Goal: Task Accomplishment & Management: Manage account settings

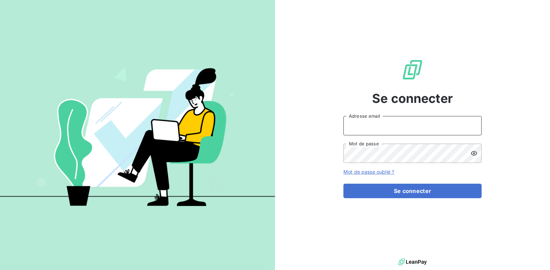
type input "[EMAIL_ADDRESS][DOMAIN_NAME]"
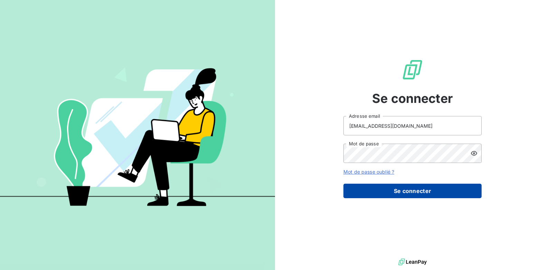
click at [347, 192] on button "Se connecter" at bounding box center [413, 191] width 138 height 15
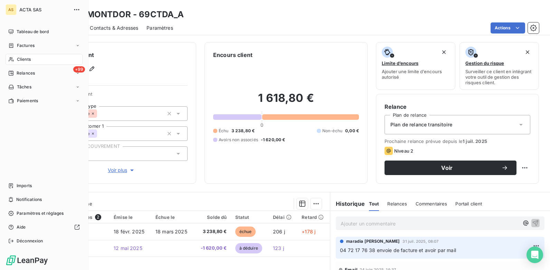
click at [37, 57] on div "Clients" at bounding box center [44, 59] width 77 height 11
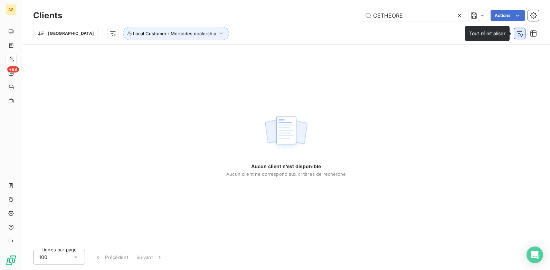
click at [439, 35] on icon "button" at bounding box center [520, 33] width 7 height 7
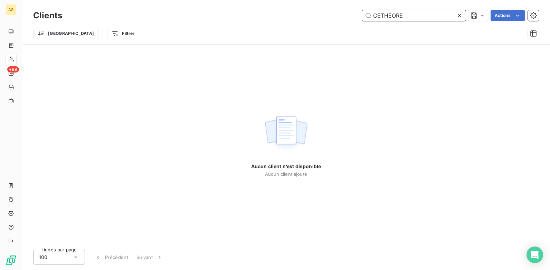
click at [412, 16] on input "CETHEORE" at bounding box center [414, 15] width 104 height 11
click at [374, 15] on input "CETHEORE" at bounding box center [414, 15] width 104 height 11
click at [375, 15] on input "CETHEORE" at bounding box center [414, 15] width 104 height 11
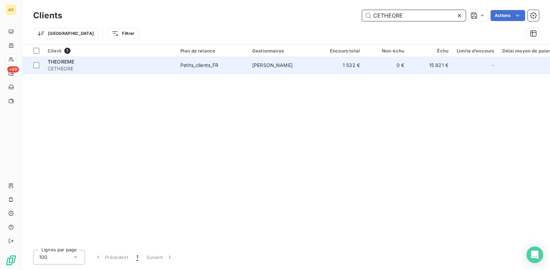
type input "CETHEORE"
click at [306, 71] on td "[PERSON_NAME]" at bounding box center [284, 65] width 72 height 17
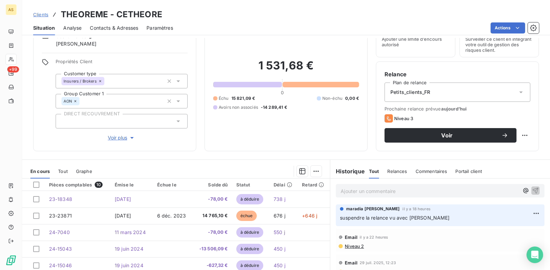
scroll to position [32, 0]
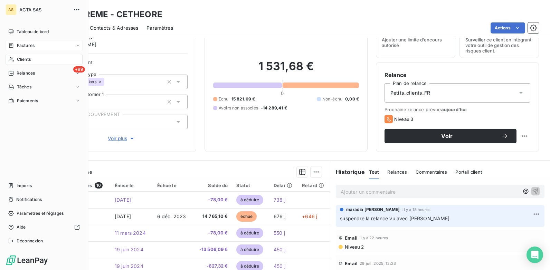
click at [26, 48] on span "Factures" at bounding box center [26, 46] width 18 height 6
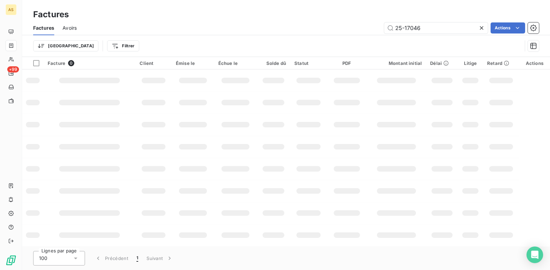
drag, startPoint x: 82, startPoint y: 47, endPoint x: 130, endPoint y: 31, distance: 50.2
click at [130, 31] on div "25-17046 Actions" at bounding box center [312, 27] width 454 height 11
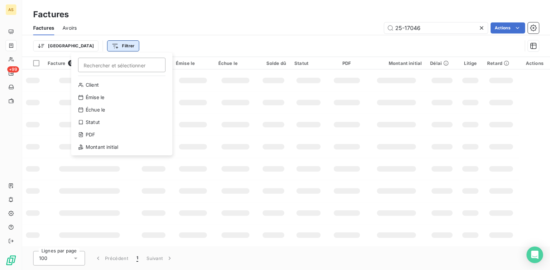
click at [90, 46] on html "AS +99 Factures Factures Avoirs 25-17046 Actions Trier Filtrer Rechercher et sé…" at bounding box center [275, 135] width 550 height 270
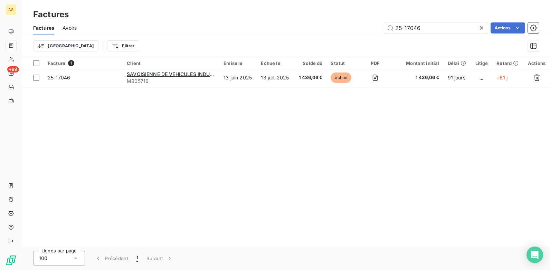
click at [120, 41] on html "AS +99 Factures Factures Avoirs 25-17046 Actions Trier Filtrer Facture 1 Client…" at bounding box center [275, 135] width 550 height 270
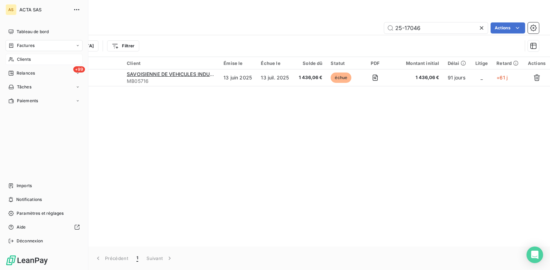
click at [35, 62] on div "Clients" at bounding box center [44, 59] width 77 height 11
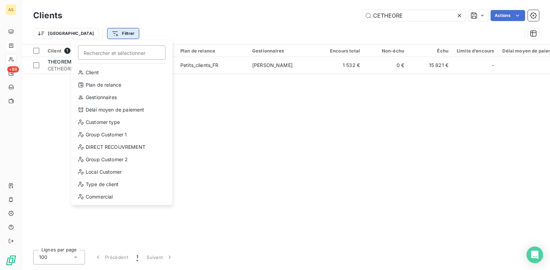
click at [94, 31] on html "AS +99 Clients CETHEORE Actions Trier Filtrer Rechercher et sélectionner Client…" at bounding box center [275, 135] width 550 height 270
click at [439, 14] on html "AS +99 Clients CETHEORE Actions Trier Filtrer Rechercher et sélectionner Client…" at bounding box center [275, 135] width 550 height 270
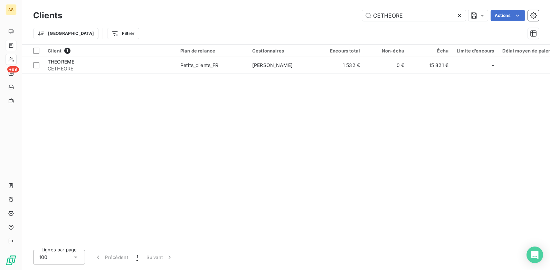
click at [439, 14] on icon at bounding box center [459, 15] width 7 height 7
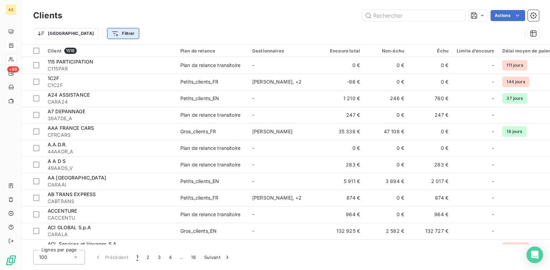
click at [97, 35] on html "AS +99 Clients Actions Trier Filtrer Client 1518 Plan de relance Gestionnaires …" at bounding box center [275, 135] width 550 height 270
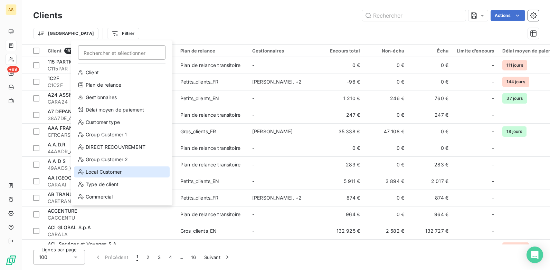
click at [102, 174] on div "Local Customer" at bounding box center [122, 172] width 96 height 11
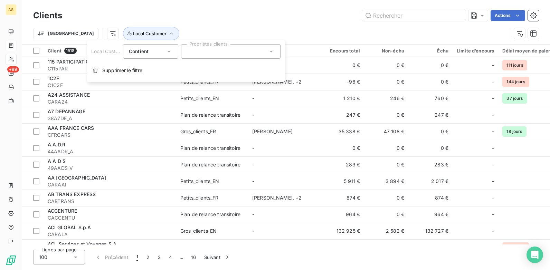
click at [274, 52] on icon at bounding box center [271, 51] width 7 height 7
click at [275, 50] on div at bounding box center [231, 51] width 100 height 15
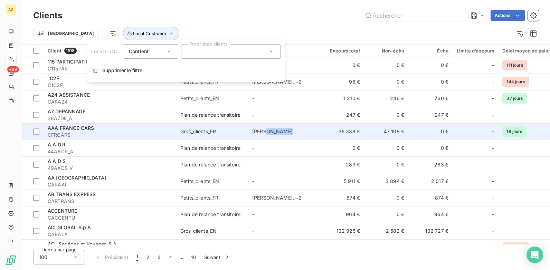
click at [277, 138] on td "[PERSON_NAME]" at bounding box center [284, 131] width 72 height 17
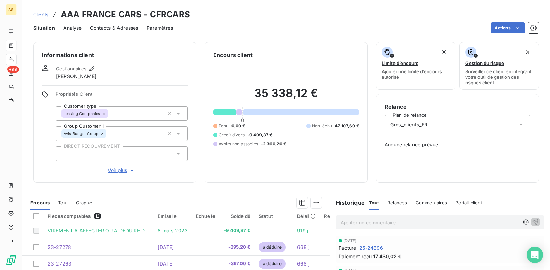
click at [43, 15] on span "Clients" at bounding box center [40, 15] width 15 height 6
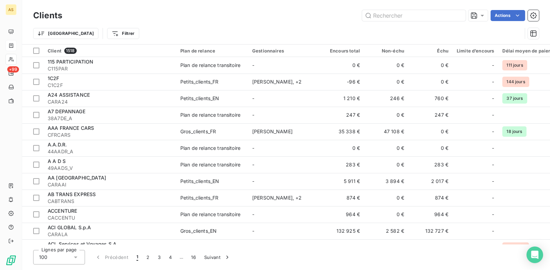
click at [43, 15] on h3 "Clients" at bounding box center [47, 15] width 29 height 12
click at [84, 36] on html "AS +99 Clients Actions Trier Filtrer Client 1518 Plan de relance Gestionnaires …" at bounding box center [275, 135] width 550 height 270
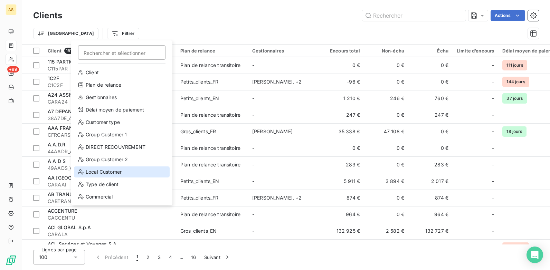
click at [106, 174] on div "Local Customer" at bounding box center [122, 172] width 96 height 11
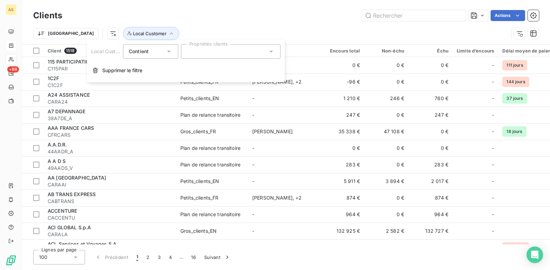
click at [273, 52] on icon at bounding box center [271, 51] width 7 height 7
click at [271, 52] on icon at bounding box center [271, 52] width 3 height 2
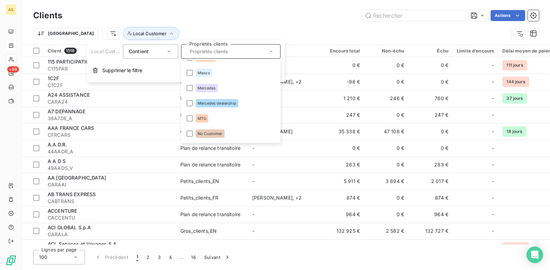
scroll to position [726, 0]
click at [189, 103] on div at bounding box center [190, 103] width 6 height 6
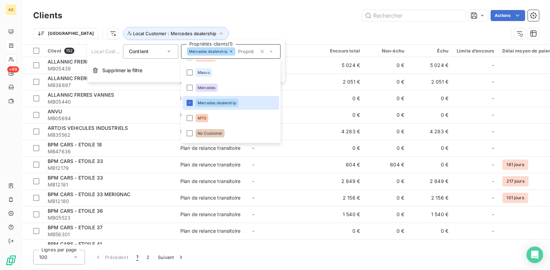
click at [278, 26] on div "Trier Local Customer : Mercedes dealership" at bounding box center [286, 33] width 506 height 21
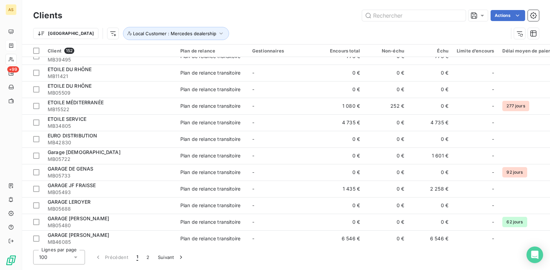
scroll to position [1025, 0]
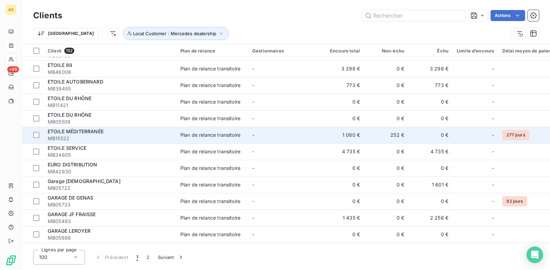
click at [227, 133] on div "Plan de relance transitoire" at bounding box center [210, 135] width 60 height 7
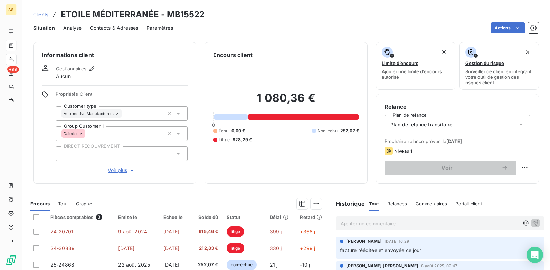
click at [46, 15] on span "Clients" at bounding box center [40, 15] width 15 height 6
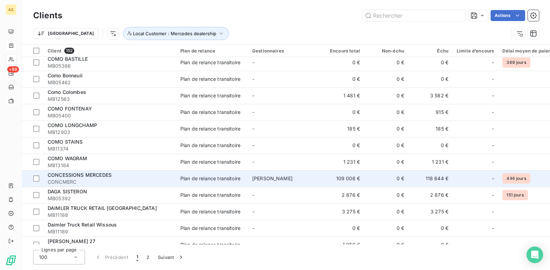
scroll to position [380, 0]
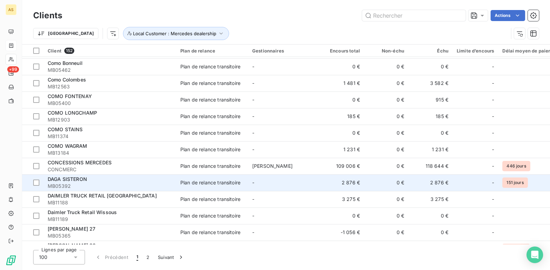
click at [210, 184] on div "Plan de relance transitoire" at bounding box center [210, 182] width 60 height 7
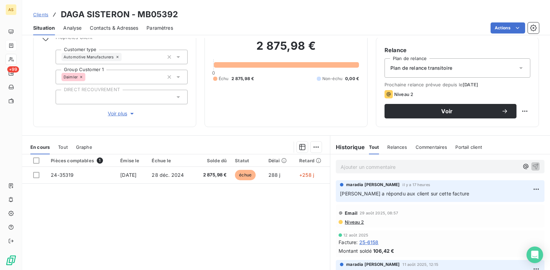
scroll to position [69, 0]
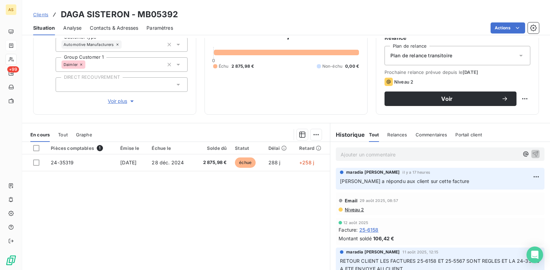
click at [42, 13] on span "Clients" at bounding box center [40, 15] width 15 height 6
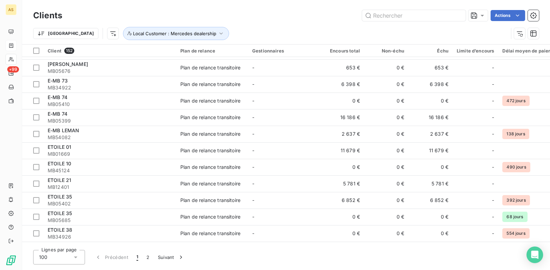
scroll to position [714, 0]
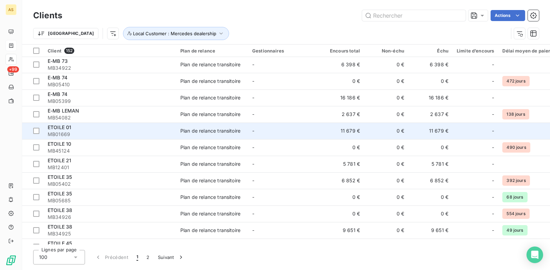
click at [66, 132] on span "MB01669" at bounding box center [110, 134] width 124 height 7
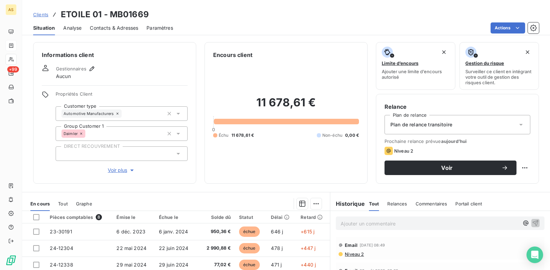
click at [33, 16] on span "Clients" at bounding box center [40, 15] width 15 height 6
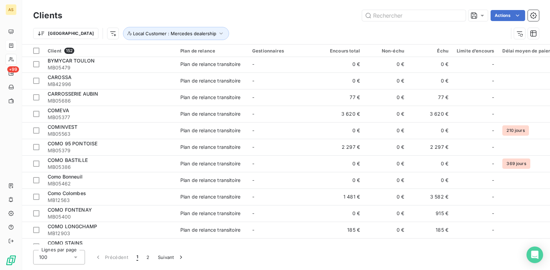
scroll to position [277, 0]
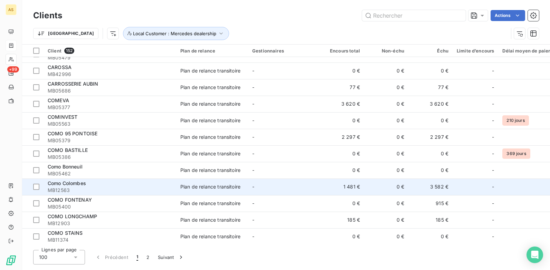
click at [122, 186] on div "Como Colombes" at bounding box center [110, 183] width 124 height 7
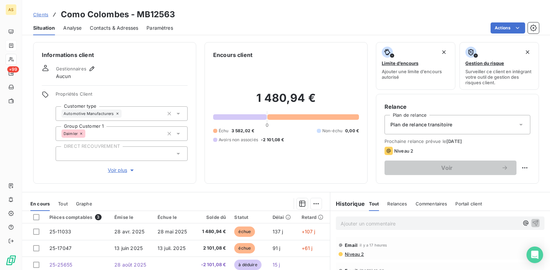
click at [41, 12] on span "Clients" at bounding box center [40, 15] width 15 height 6
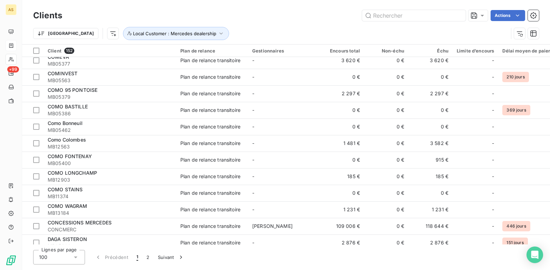
scroll to position [346, 0]
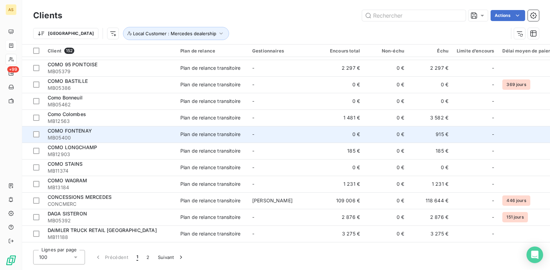
click at [96, 136] on span "MB05400" at bounding box center [110, 137] width 124 height 7
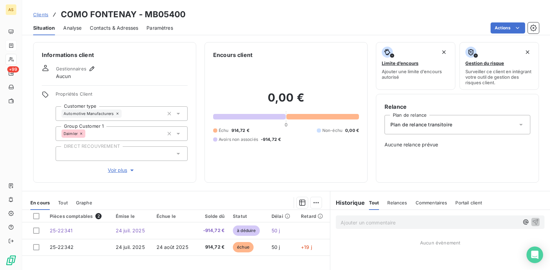
click at [35, 14] on span "Clients" at bounding box center [40, 15] width 15 height 6
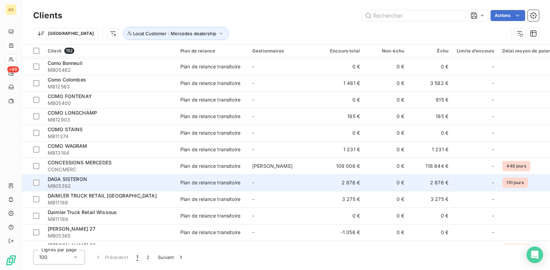
scroll to position [415, 0]
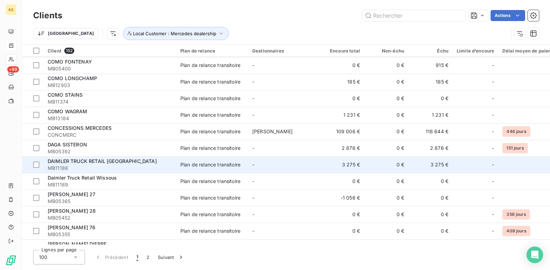
click at [96, 159] on span "DAIMLER TRUCK RETAIL [GEOGRAPHIC_DATA]" at bounding box center [102, 161] width 109 height 6
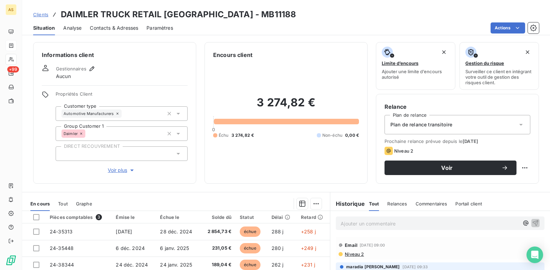
click at [45, 15] on span "Clients" at bounding box center [40, 15] width 15 height 6
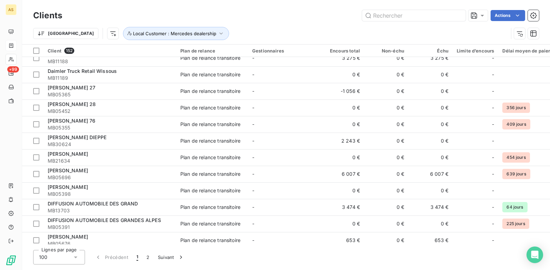
scroll to position [588, 0]
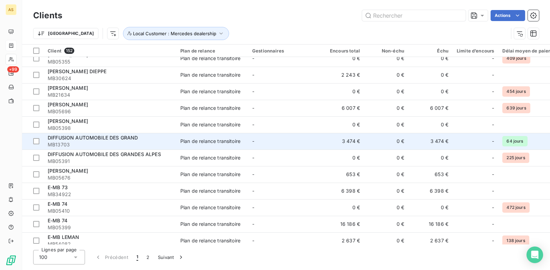
click at [82, 138] on span "DIFFUSION AUTOMOBILE DES GRAND" at bounding box center [93, 138] width 91 height 6
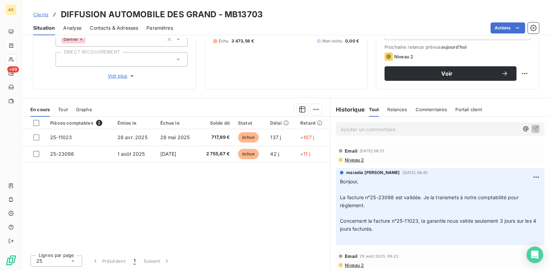
scroll to position [95, 0]
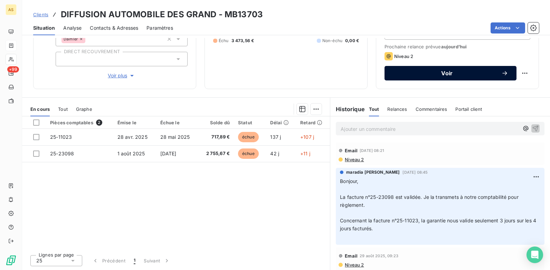
click at [405, 76] on div "Voir" at bounding box center [450, 73] width 115 height 7
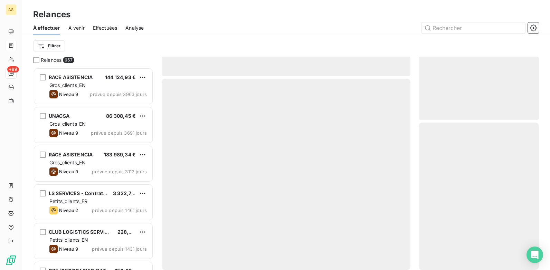
scroll to position [197, 115]
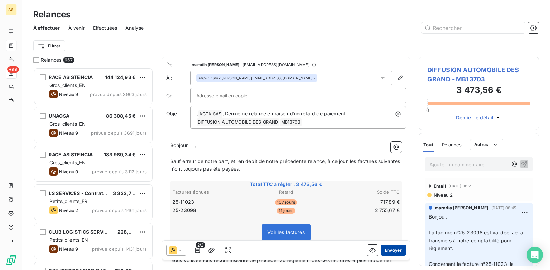
click at [394, 208] on button "Envoyer" at bounding box center [393, 250] width 25 height 11
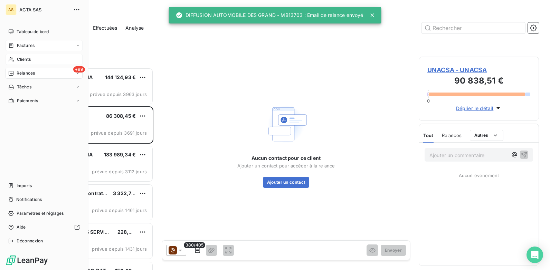
click at [36, 61] on div "Clients" at bounding box center [44, 59] width 77 height 11
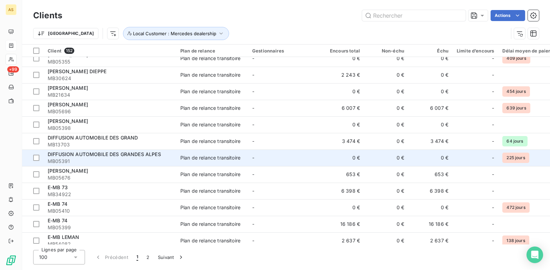
scroll to position [622, 0]
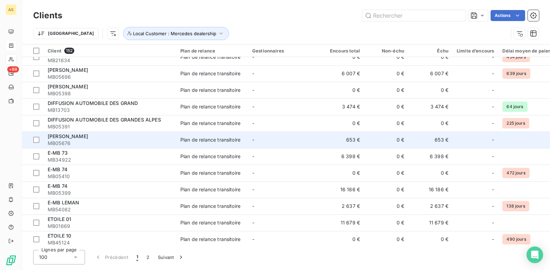
click at [183, 136] on td "Plan de relance transitoire" at bounding box center [212, 140] width 72 height 17
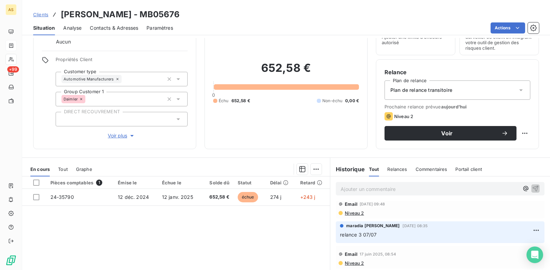
scroll to position [74, 0]
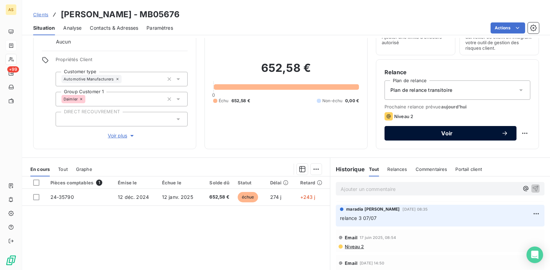
click at [412, 139] on button "Voir" at bounding box center [451, 133] width 132 height 15
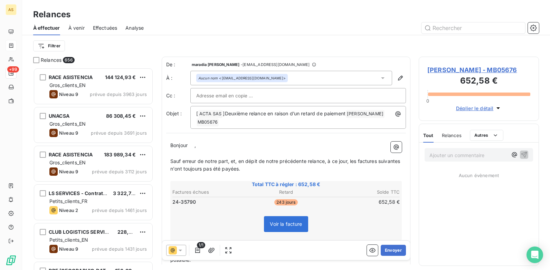
scroll to position [197, 115]
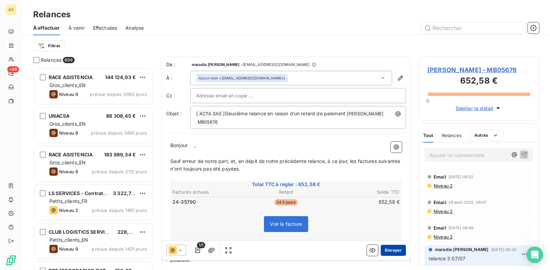
click at [393, 208] on button "Envoyer" at bounding box center [393, 250] width 25 height 11
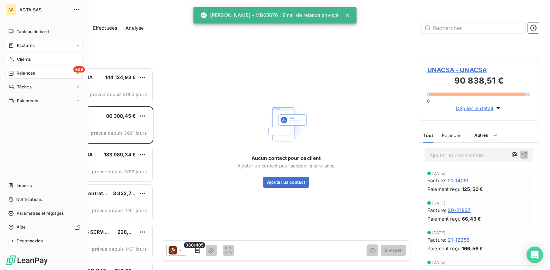
click at [29, 57] on span "Clients" at bounding box center [24, 59] width 14 height 6
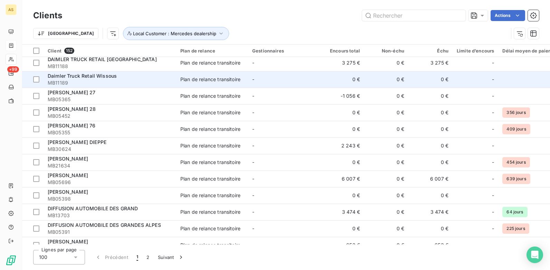
scroll to position [519, 0]
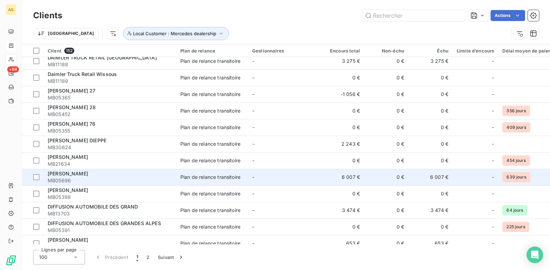
click at [210, 174] on div "Plan de relance transitoire" at bounding box center [210, 177] width 60 height 7
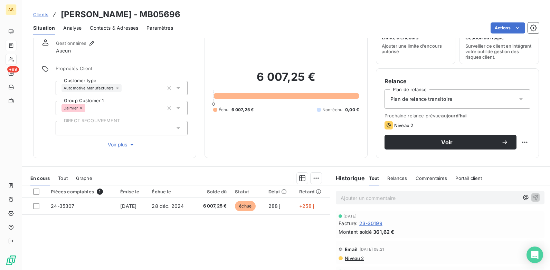
scroll to position [60, 0]
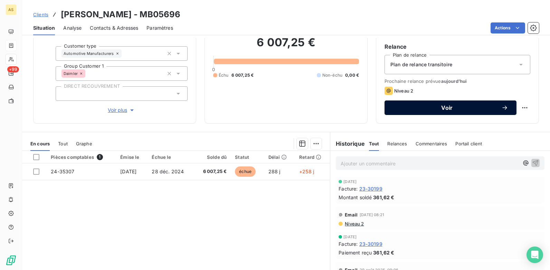
click at [439, 104] on button "Voir" at bounding box center [451, 108] width 132 height 15
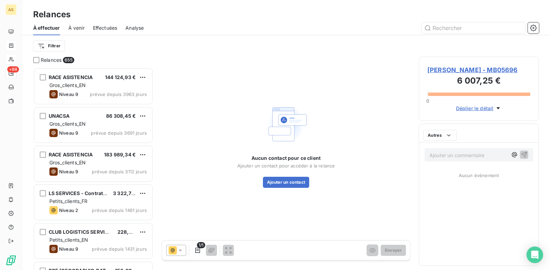
scroll to position [197, 115]
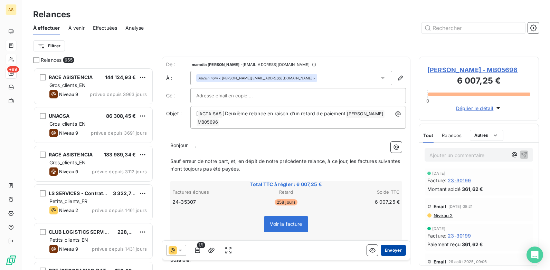
click at [388, 208] on button "Envoyer" at bounding box center [393, 250] width 25 height 11
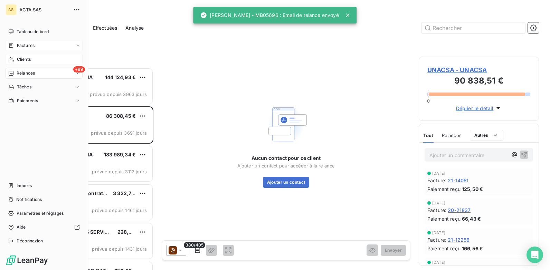
click at [32, 59] on div "Clients" at bounding box center [44, 59] width 77 height 11
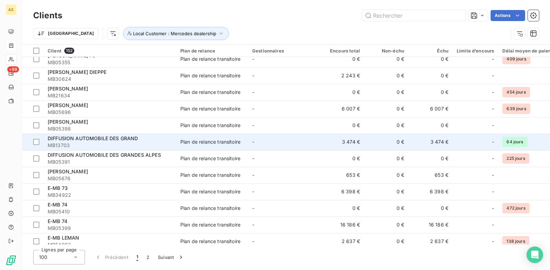
scroll to position [576, 0]
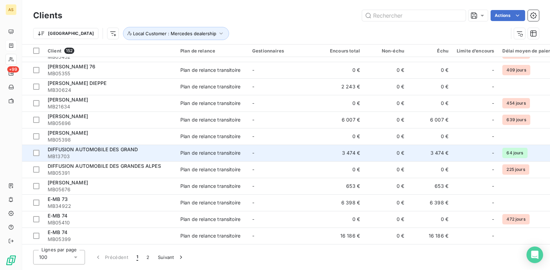
click at [144, 156] on span "MB13703" at bounding box center [110, 156] width 124 height 7
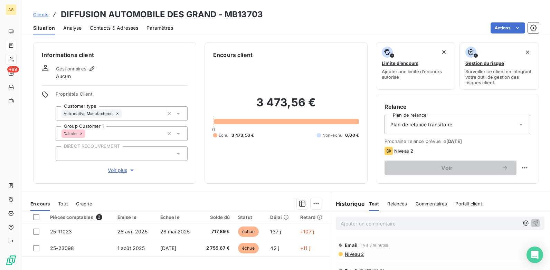
click at [46, 13] on span "Clients" at bounding box center [40, 15] width 15 height 6
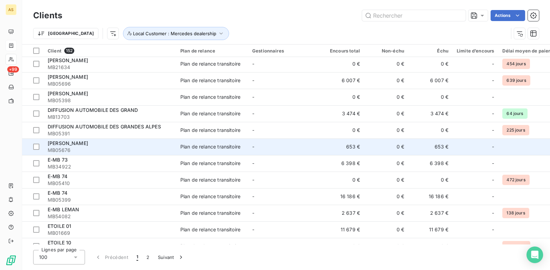
scroll to position [622, 0]
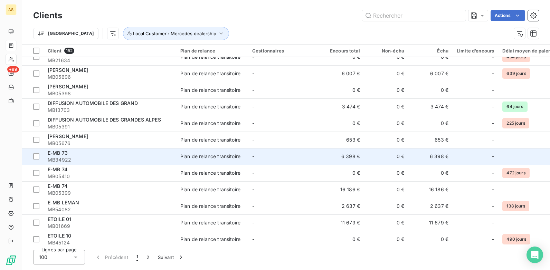
click at [136, 154] on div "E-MB 73" at bounding box center [110, 153] width 124 height 7
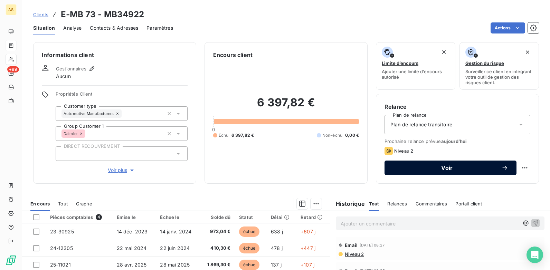
click at [419, 168] on span "Voir" at bounding box center [447, 168] width 109 height 6
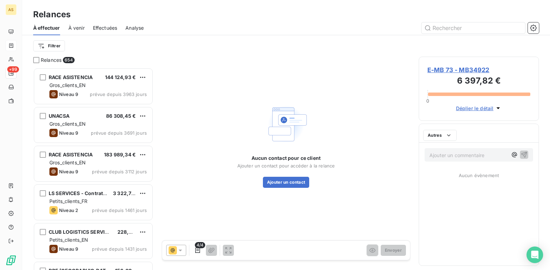
scroll to position [197, 115]
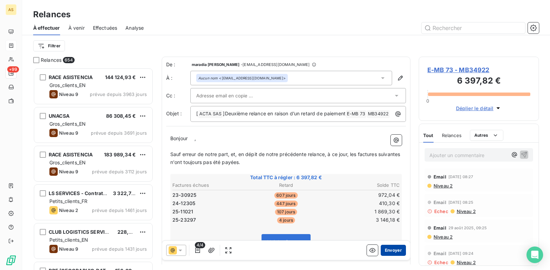
click at [397, 208] on button "Envoyer" at bounding box center [393, 250] width 25 height 11
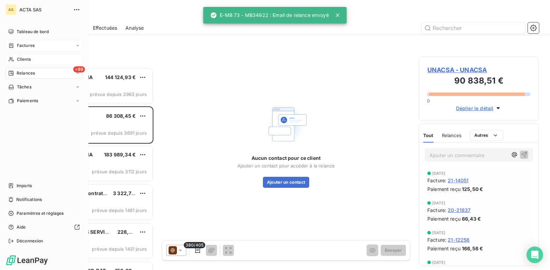
click at [18, 60] on span "Clients" at bounding box center [24, 59] width 14 height 6
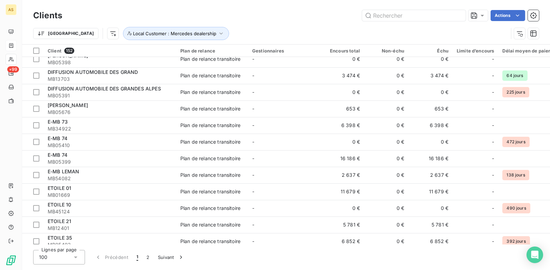
scroll to position [657, 0]
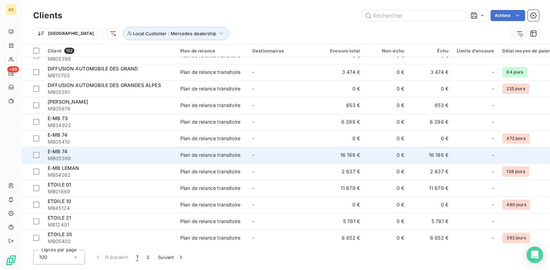
click at [145, 159] on span "MB05399" at bounding box center [110, 158] width 124 height 7
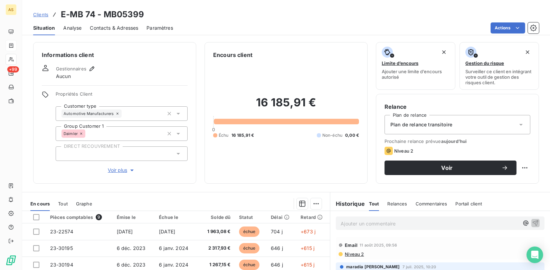
scroll to position [35, 0]
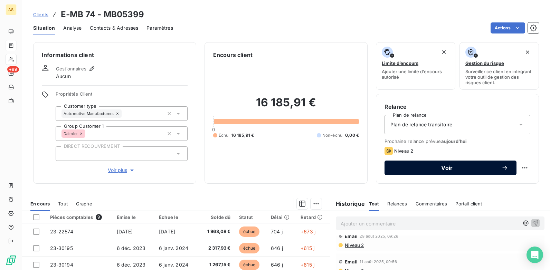
click at [411, 172] on button "Voir" at bounding box center [451, 168] width 132 height 15
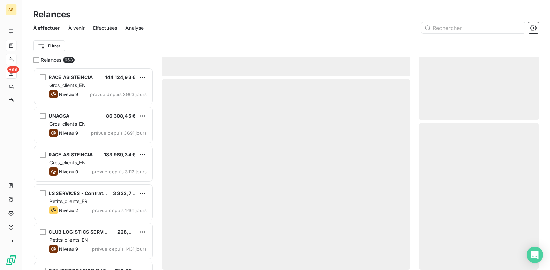
scroll to position [197, 115]
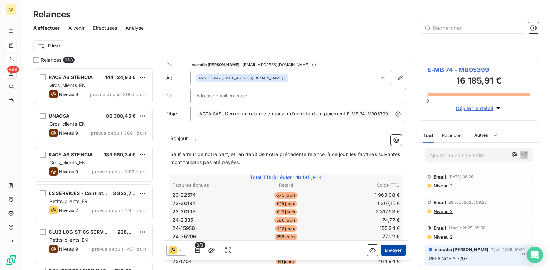
click at [392, 208] on button "Envoyer" at bounding box center [393, 250] width 25 height 11
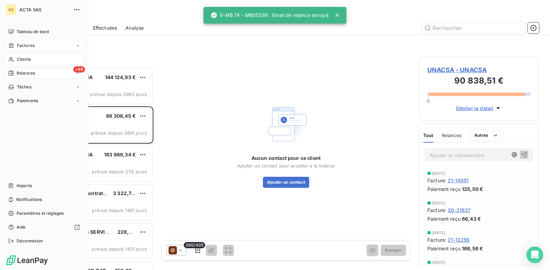
click at [28, 59] on span "Clients" at bounding box center [24, 59] width 14 height 6
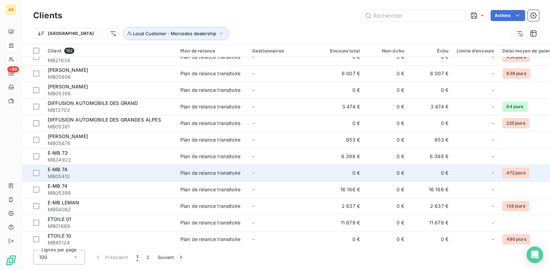
scroll to position [657, 0]
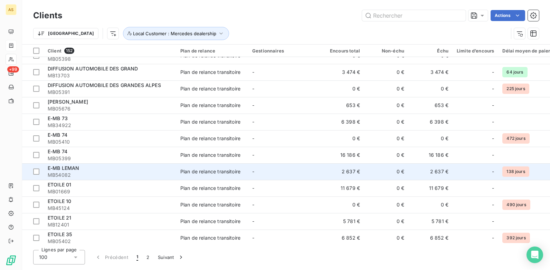
click at [170, 170] on div "E-MB LEMAN" at bounding box center [110, 168] width 124 height 7
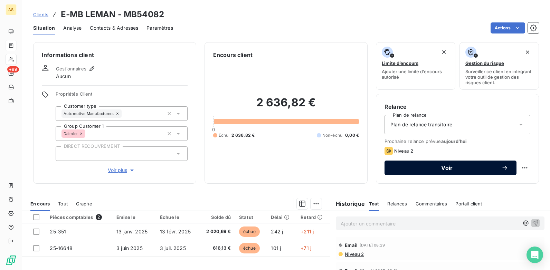
click at [416, 165] on div "Voir" at bounding box center [450, 168] width 115 height 7
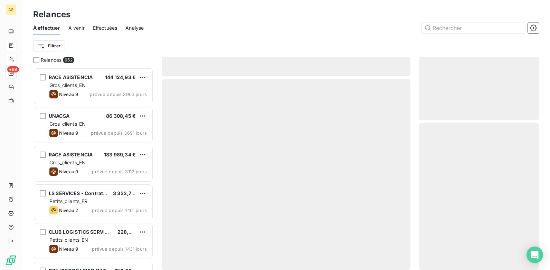
scroll to position [197, 115]
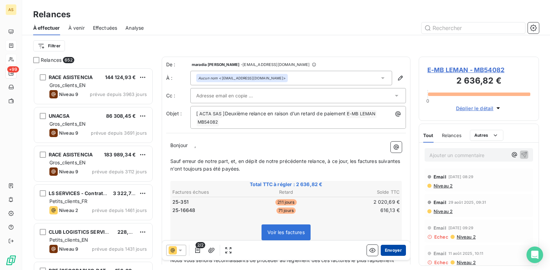
click at [392, 208] on button "Envoyer" at bounding box center [393, 250] width 25 height 11
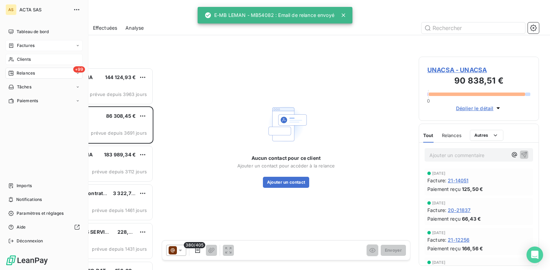
click at [18, 59] on span "Clients" at bounding box center [24, 59] width 14 height 6
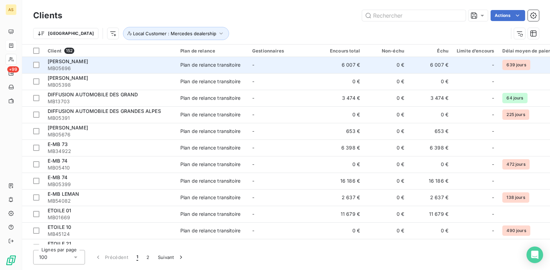
scroll to position [631, 0]
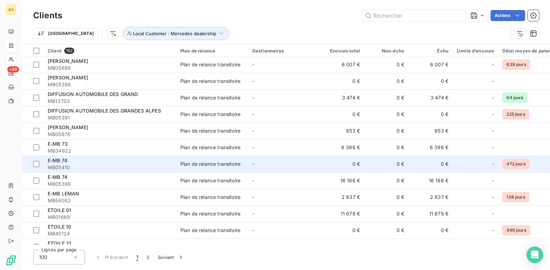
click at [295, 167] on td "-" at bounding box center [284, 164] width 72 height 17
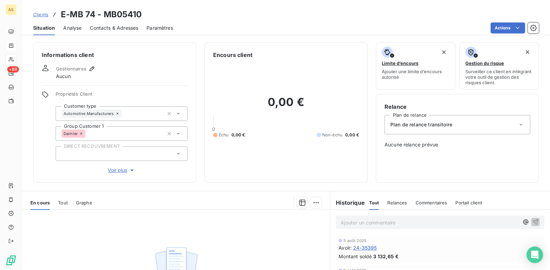
click at [101, 28] on span "Contacts & Adresses" at bounding box center [114, 28] width 48 height 7
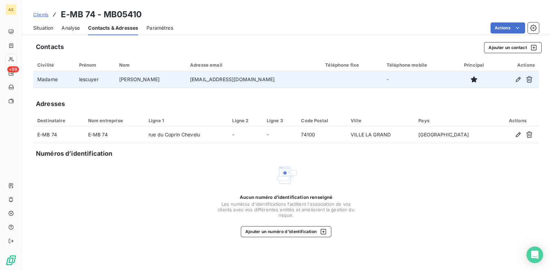
click at [439, 85] on td at bounding box center [517, 79] width 44 height 17
click at [439, 81] on icon "button" at bounding box center [518, 79] width 7 height 7
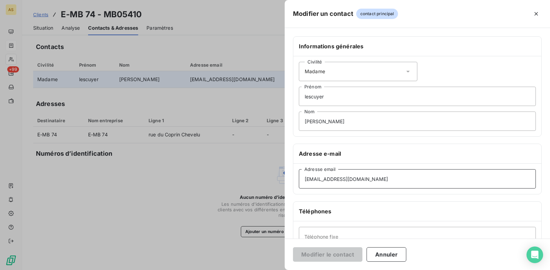
click at [307, 182] on input "[EMAIL_ADDRESS][DOMAIN_NAME]" at bounding box center [417, 178] width 237 height 19
click at [303, 181] on input "[EMAIL_ADDRESS][DOMAIN_NAME]" at bounding box center [417, 178] width 237 height 19
click at [387, 177] on input "[EMAIL_ADDRESS][DOMAIN_NAME]" at bounding box center [417, 178] width 237 height 19
click at [305, 180] on input "[EMAIL_ADDRESS][DOMAIN_NAME]" at bounding box center [417, 178] width 237 height 19
drag, startPoint x: 375, startPoint y: 180, endPoint x: 305, endPoint y: 179, distance: 70.5
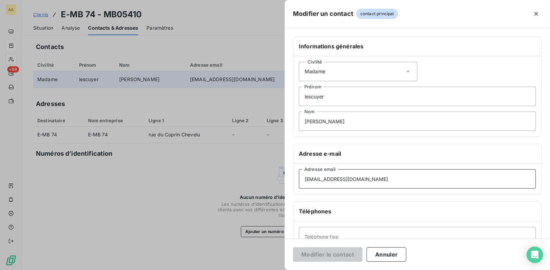
click at [305, 179] on input "[EMAIL_ADDRESS][DOMAIN_NAME]" at bounding box center [417, 178] width 237 height 19
click at [386, 179] on input "[EMAIL_ADDRESS][DOMAIN_NAME]" at bounding box center [417, 178] width 237 height 19
drag, startPoint x: 327, startPoint y: 180, endPoint x: 304, endPoint y: 180, distance: 23.5
click at [304, 180] on input "[EMAIL_ADDRESS][DOMAIN_NAME]" at bounding box center [417, 178] width 237 height 19
click at [338, 180] on input "[EMAIL_ADDRESS][DOMAIN_NAME]" at bounding box center [417, 178] width 237 height 19
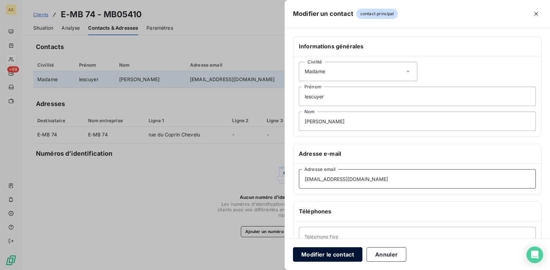
type input "[EMAIL_ADDRESS][DOMAIN_NAME]"
click at [333, 208] on button "Modifier le contact" at bounding box center [327, 255] width 69 height 15
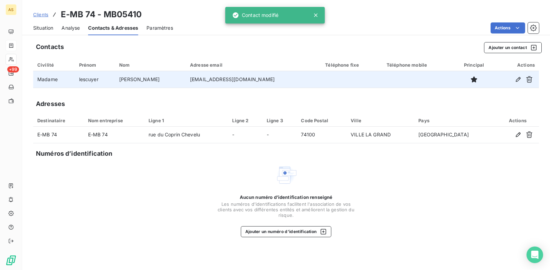
click at [45, 29] on span "Situation" at bounding box center [43, 28] width 20 height 7
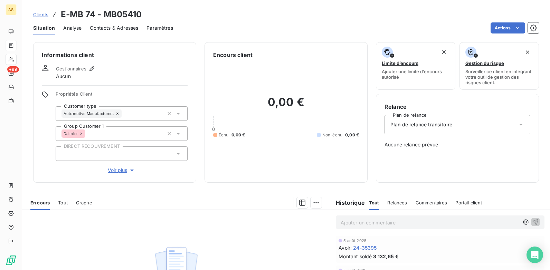
click at [109, 26] on span "Contacts & Adresses" at bounding box center [114, 28] width 48 height 7
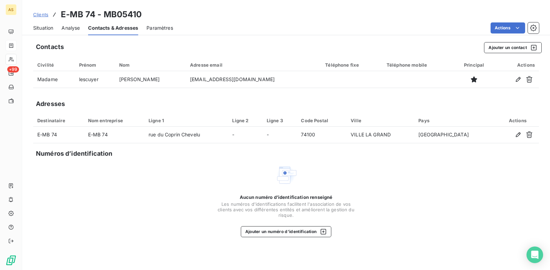
click at [41, 15] on span "Clients" at bounding box center [40, 15] width 15 height 6
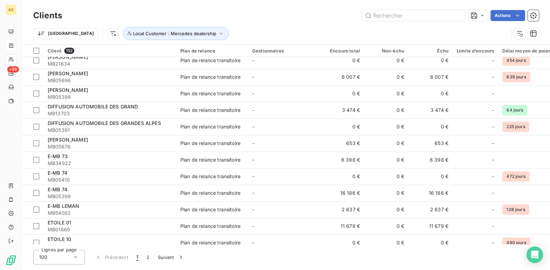
scroll to position [622, 0]
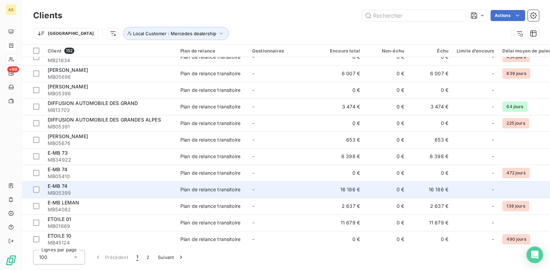
click at [126, 185] on div "E-MB 74" at bounding box center [110, 186] width 124 height 7
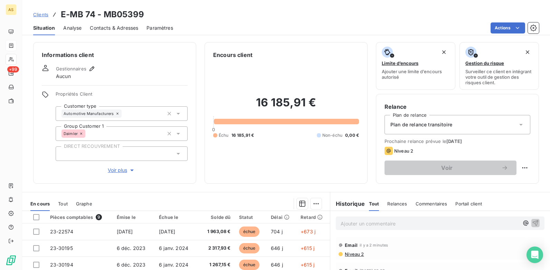
click at [109, 28] on span "Contacts & Adresses" at bounding box center [114, 28] width 48 height 7
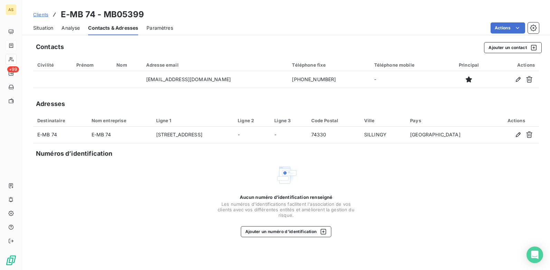
click at [40, 28] on span "Situation" at bounding box center [43, 28] width 20 height 7
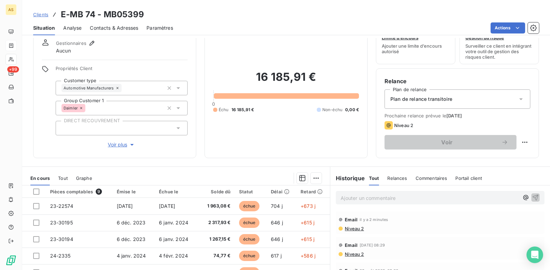
click at [114, 28] on span "Contacts & Adresses" at bounding box center [114, 28] width 48 height 7
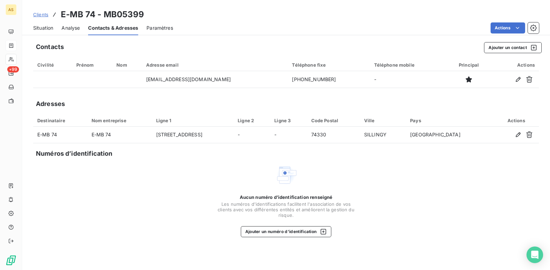
click at [43, 16] on span "Clients" at bounding box center [40, 15] width 15 height 6
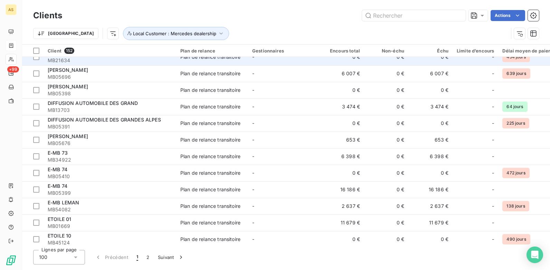
scroll to position [657, 0]
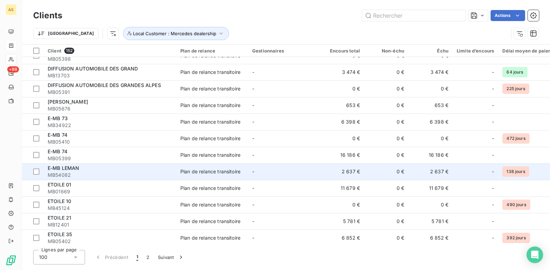
click at [168, 173] on span "MB54082" at bounding box center [110, 175] width 124 height 7
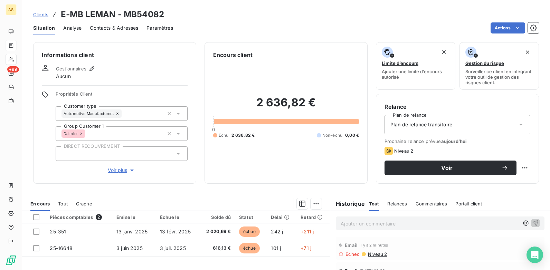
click at [106, 27] on span "Contacts & Adresses" at bounding box center [114, 28] width 48 height 7
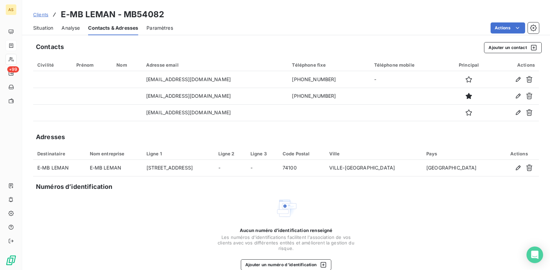
click at [45, 26] on span "Situation" at bounding box center [43, 28] width 20 height 7
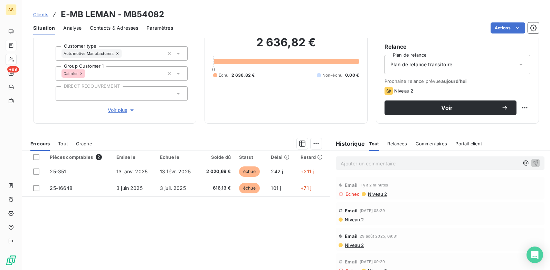
scroll to position [95, 0]
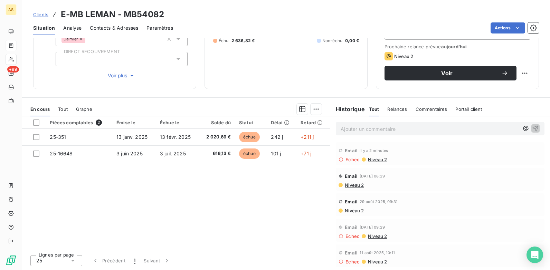
click at [347, 185] on span "Niveau 2" at bounding box center [354, 186] width 20 height 6
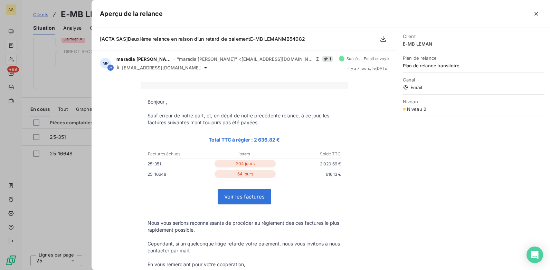
click at [85, 200] on div at bounding box center [275, 135] width 550 height 270
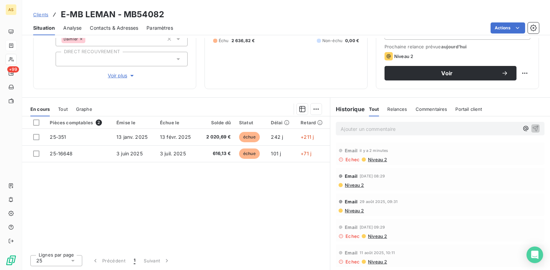
click at [351, 183] on span "Niveau 2" at bounding box center [354, 186] width 20 height 6
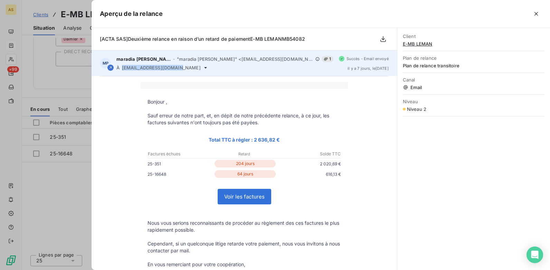
drag, startPoint x: 182, startPoint y: 67, endPoint x: 122, endPoint y: 65, distance: 59.8
click at [122, 65] on div "À [EMAIL_ADDRESS][DOMAIN_NAME]" at bounding box center [225, 68] width 217 height 6
drag, startPoint x: 122, startPoint y: 65, endPoint x: 137, endPoint y: 66, distance: 14.2
copy span "[EMAIL_ADDRESS][DOMAIN_NAME]"
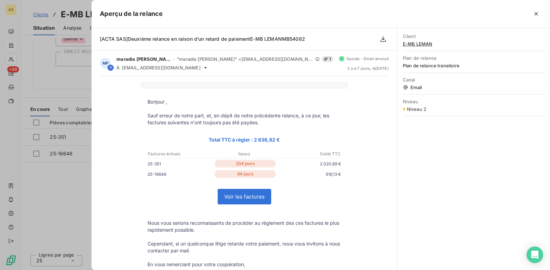
click at [42, 57] on div at bounding box center [275, 135] width 550 height 270
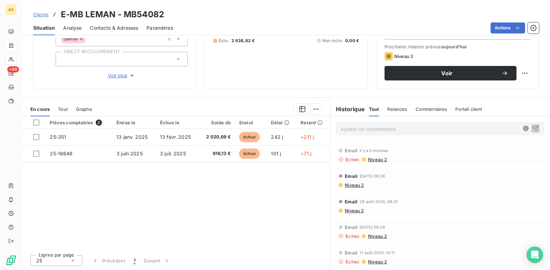
click at [101, 28] on span "Contacts & Adresses" at bounding box center [114, 28] width 48 height 7
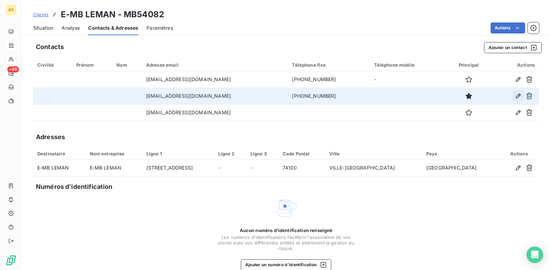
click at [439, 94] on icon "button" at bounding box center [518, 96] width 5 height 5
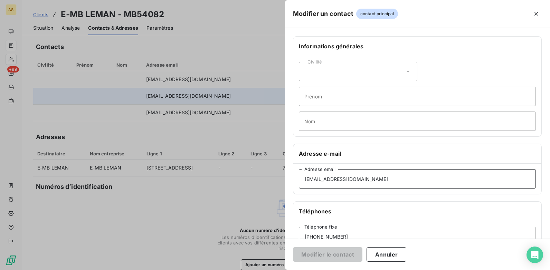
drag, startPoint x: 375, startPoint y: 179, endPoint x: 296, endPoint y: 174, distance: 79.7
click at [298, 176] on div "[EMAIL_ADDRESS][DOMAIN_NAME] Adresse email" at bounding box center [418, 179] width 248 height 30
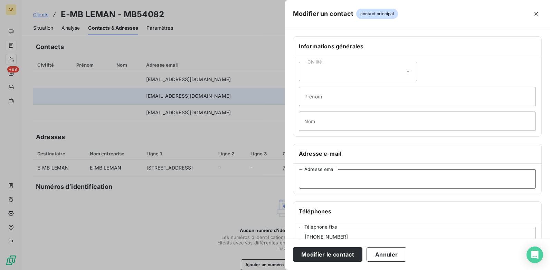
paste input "[EMAIL_ADDRESS][DOMAIN_NAME]"
type input "[EMAIL_ADDRESS][DOMAIN_NAME]"
click at [315, 208] on button "Modifier le contact" at bounding box center [327, 255] width 69 height 15
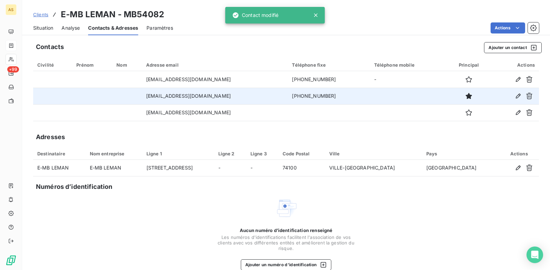
click at [47, 29] on span "Situation" at bounding box center [43, 28] width 20 height 7
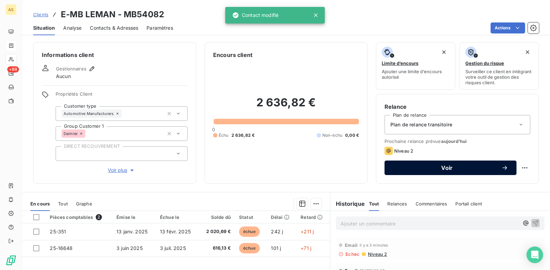
click at [411, 167] on span "Voir" at bounding box center [447, 168] width 109 height 6
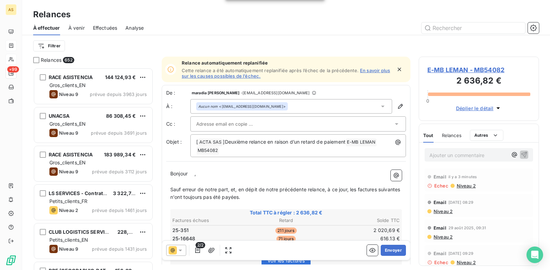
scroll to position [197, 115]
click at [385, 208] on button "Envoyer" at bounding box center [393, 250] width 25 height 11
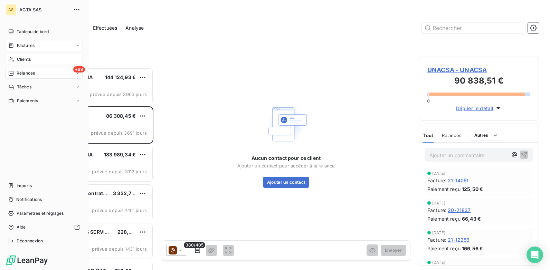
click at [24, 60] on span "Clients" at bounding box center [24, 59] width 14 height 6
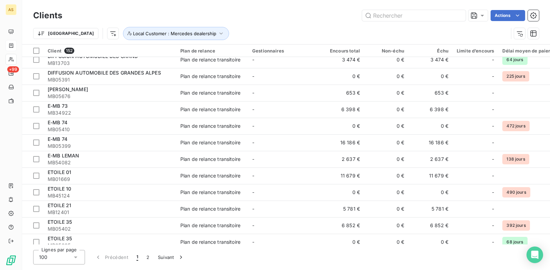
scroll to position [657, 0]
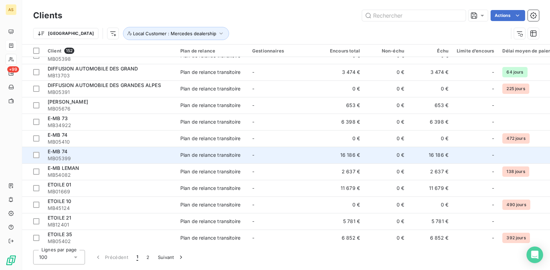
click at [223, 159] on td "Plan de relance transitoire" at bounding box center [212, 155] width 72 height 17
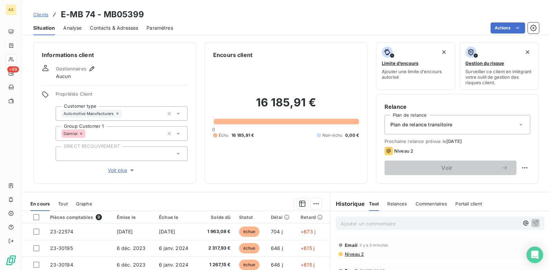
click at [117, 26] on span "Contacts & Adresses" at bounding box center [114, 28] width 48 height 7
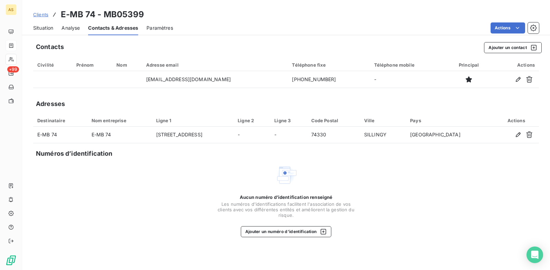
click at [35, 16] on span "Clients" at bounding box center [40, 15] width 15 height 6
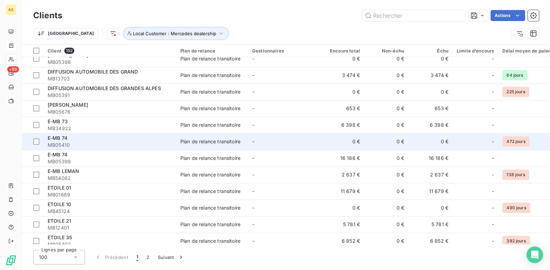
scroll to position [657, 0]
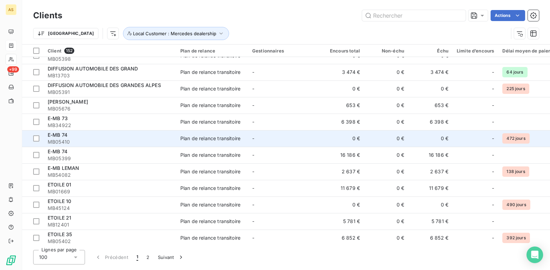
click at [123, 136] on div "E-MB 74" at bounding box center [110, 135] width 124 height 7
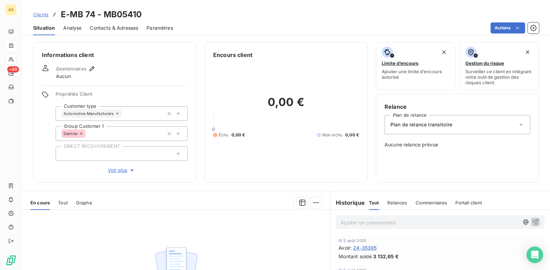
click at [124, 29] on span "Contacts & Adresses" at bounding box center [114, 28] width 48 height 7
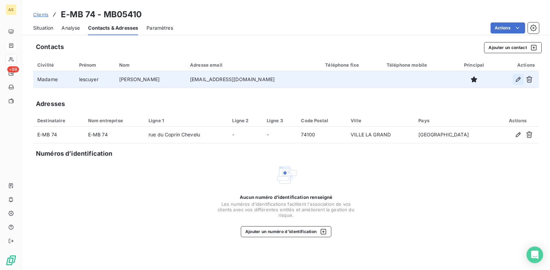
click at [439, 81] on button "button" at bounding box center [518, 79] width 11 height 11
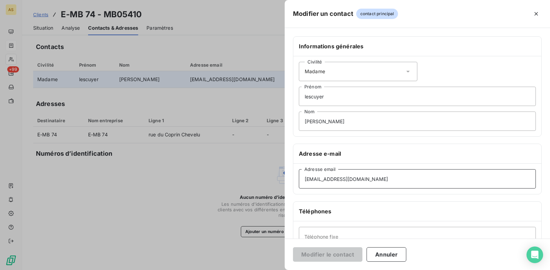
drag, startPoint x: 383, startPoint y: 177, endPoint x: 175, endPoint y: 152, distance: 210.0
click at [175, 208] on div "Modifier un contact contact principal Informations générales Civilité Madame le…" at bounding box center [275, 270] width 550 height 0
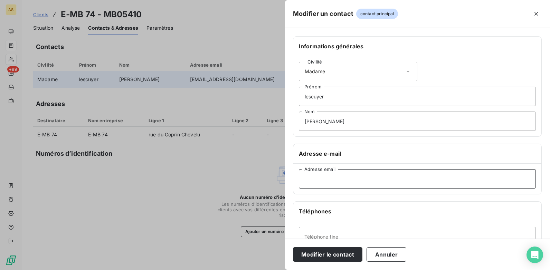
paste input "[EMAIL_ADDRESS][DOMAIN_NAME]"
type input "[EMAIL_ADDRESS][DOMAIN_NAME]"
click at [330, 208] on button "Modifier le contact" at bounding box center [327, 255] width 69 height 15
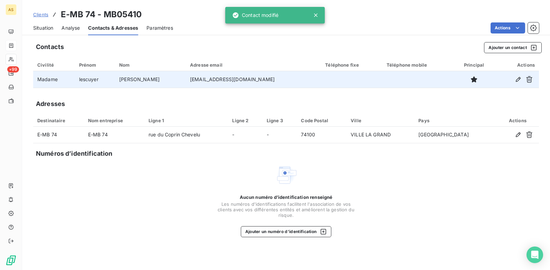
click at [33, 13] on span "Clients" at bounding box center [40, 15] width 15 height 6
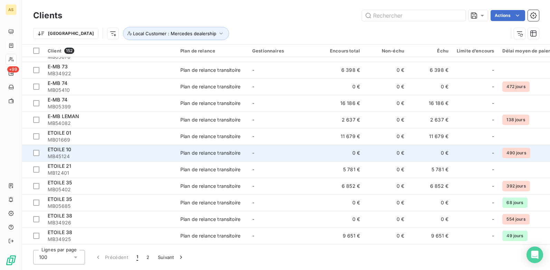
scroll to position [691, 0]
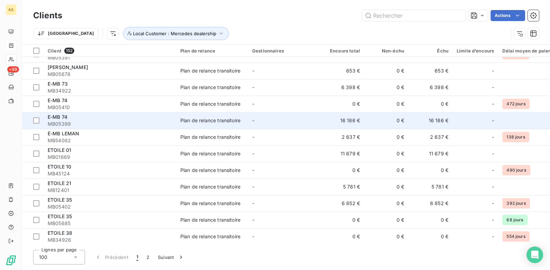
click at [438, 121] on td "16 186 €" at bounding box center [431, 120] width 44 height 17
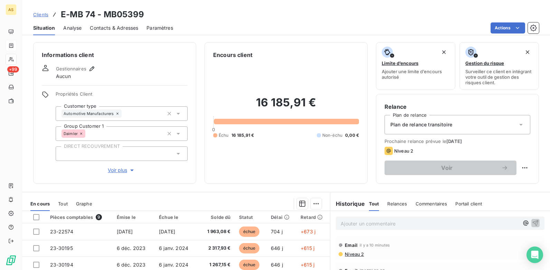
click at [42, 13] on span "Clients" at bounding box center [40, 15] width 15 height 6
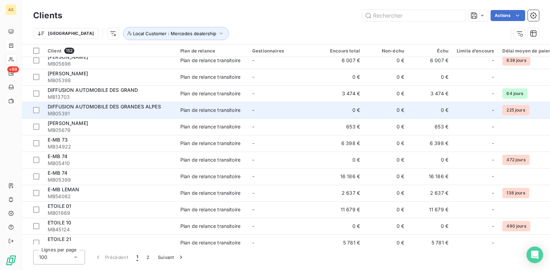
scroll to position [657, 0]
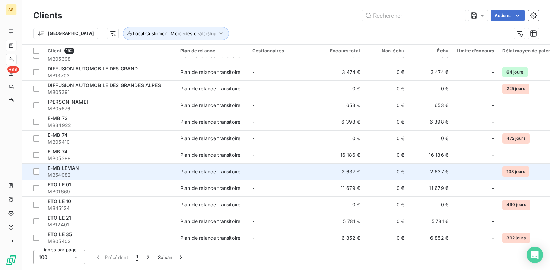
click at [230, 170] on div "Plan de relance transitoire" at bounding box center [210, 171] width 60 height 7
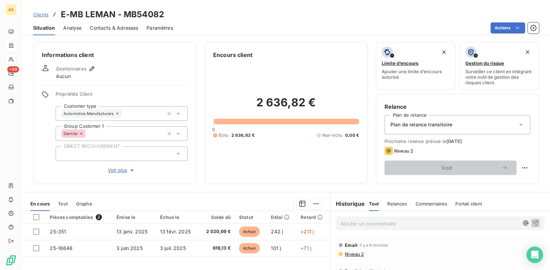
click at [46, 15] on span "Clients" at bounding box center [40, 15] width 15 height 6
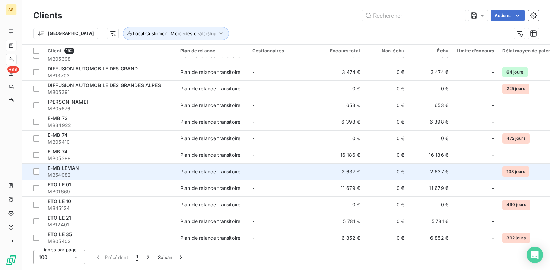
scroll to position [691, 0]
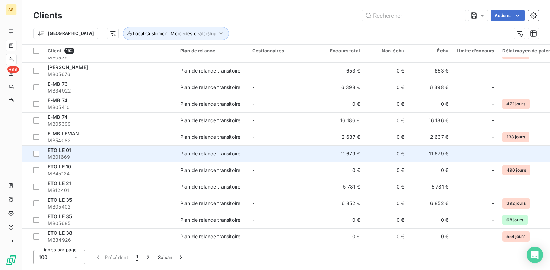
click at [207, 155] on div "Plan de relance transitoire" at bounding box center [210, 153] width 60 height 7
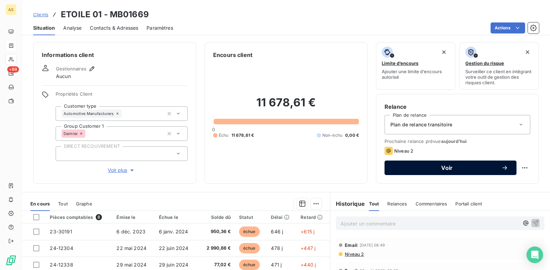
click at [439, 170] on span "Voir" at bounding box center [447, 168] width 109 height 6
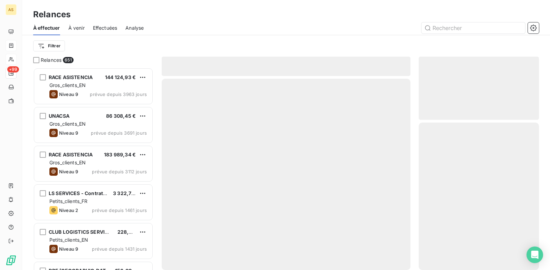
scroll to position [197, 115]
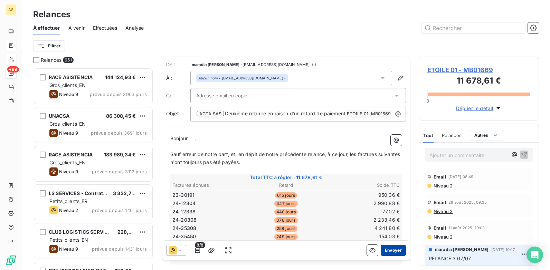
click at [392, 208] on button "Envoyer" at bounding box center [393, 250] width 25 height 11
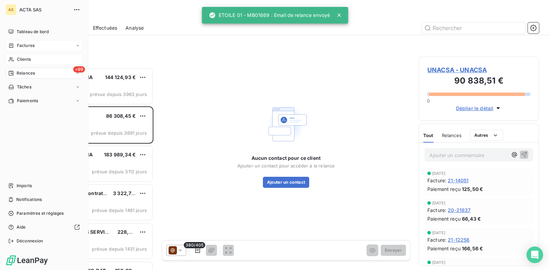
click at [55, 62] on div "Clients" at bounding box center [44, 59] width 77 height 11
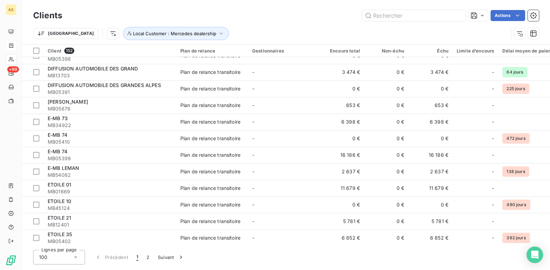
scroll to position [691, 0]
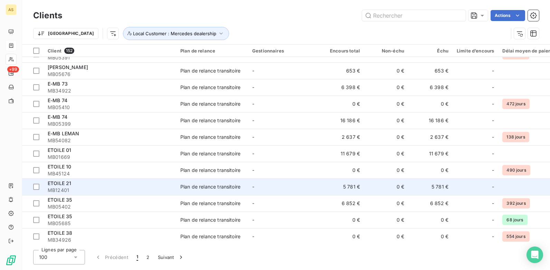
click at [257, 186] on td "-" at bounding box center [284, 187] width 72 height 17
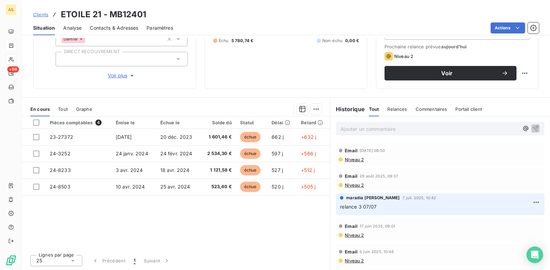
click at [109, 27] on span "Contacts & Adresses" at bounding box center [114, 28] width 48 height 7
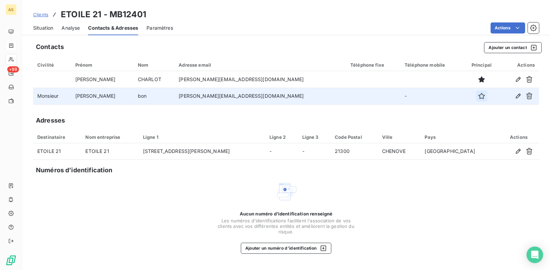
click at [439, 96] on icon "button" at bounding box center [481, 96] width 7 height 7
click at [41, 26] on span "Situation" at bounding box center [43, 28] width 20 height 7
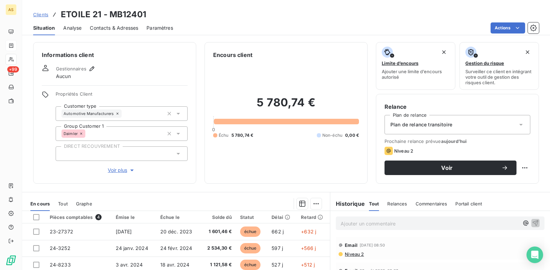
click at [406, 160] on div "Prochaine relance prévue [DATE] Niveau 2 Voir" at bounding box center [458, 157] width 146 height 37
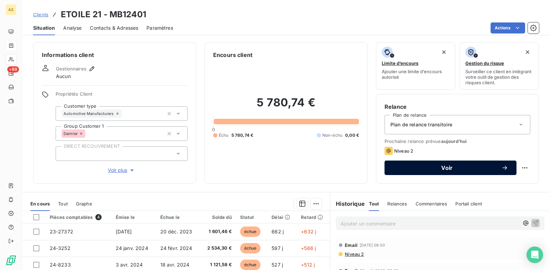
click at [410, 170] on span "Voir" at bounding box center [447, 168] width 109 height 6
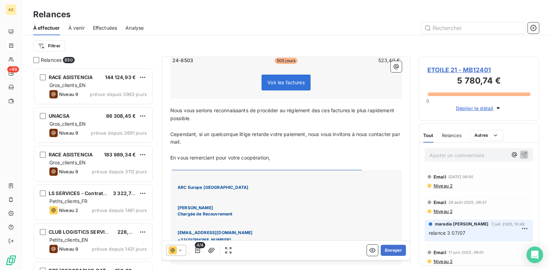
scroll to position [173, 0]
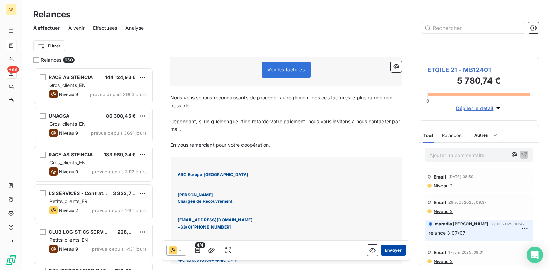
click at [387, 208] on button "Envoyer" at bounding box center [393, 250] width 25 height 11
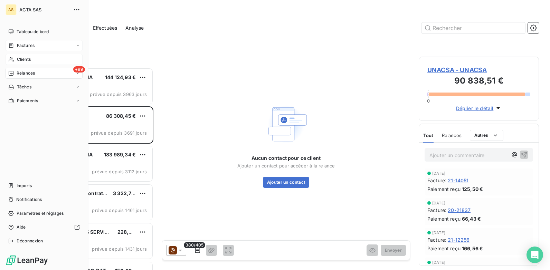
click at [14, 61] on div "Clients" at bounding box center [44, 59] width 77 height 11
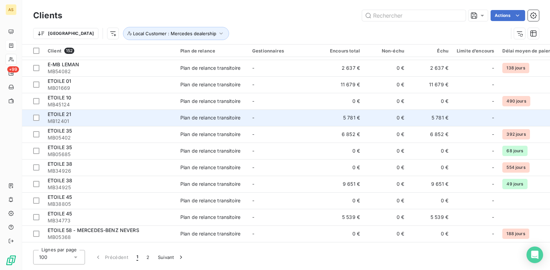
scroll to position [795, 0]
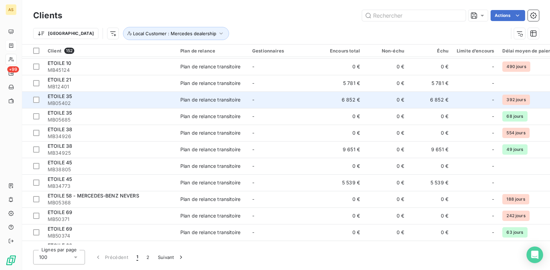
click at [220, 96] on td "Plan de relance transitoire" at bounding box center [212, 100] width 72 height 17
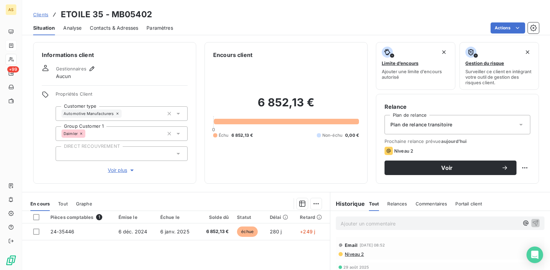
click at [35, 12] on span "Clients" at bounding box center [40, 15] width 15 height 6
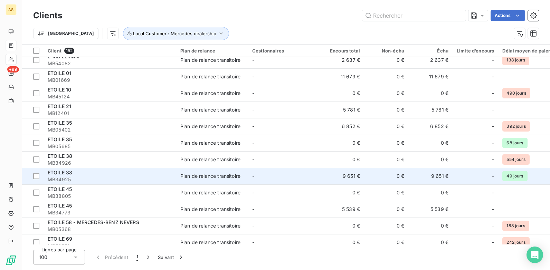
scroll to position [761, 0]
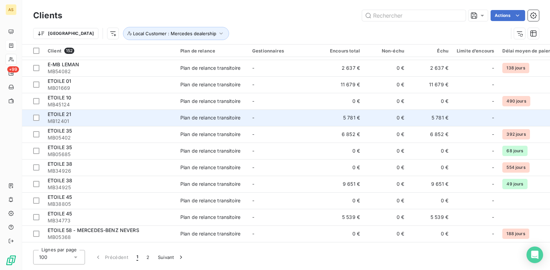
click at [100, 114] on div "ETOILE 21" at bounding box center [110, 114] width 124 height 7
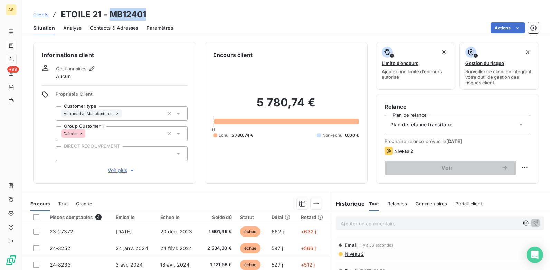
drag, startPoint x: 147, startPoint y: 10, endPoint x: 112, endPoint y: 10, distance: 34.2
click at [112, 10] on div "Clients ETOILE 21 - MB12401" at bounding box center [286, 14] width 528 height 12
copy h3 "MB12401"
click at [102, 25] on span "Contacts & Adresses" at bounding box center [114, 28] width 48 height 7
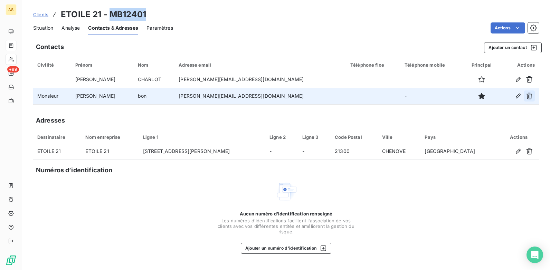
click at [439, 96] on icon "button" at bounding box center [529, 96] width 7 height 7
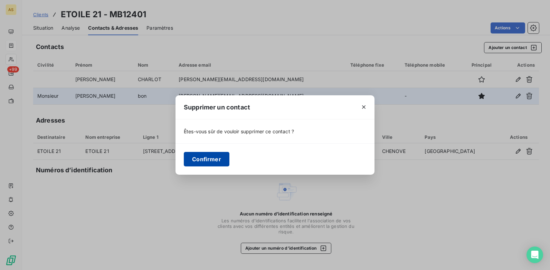
click at [221, 161] on button "Confirmer" at bounding box center [207, 159] width 46 height 15
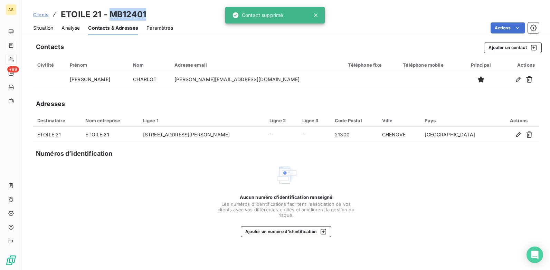
click at [154, 14] on div "Clients ETOILE 21 - MB12401" at bounding box center [286, 14] width 528 height 12
drag, startPoint x: 154, startPoint y: 14, endPoint x: 112, endPoint y: 17, distance: 41.3
click at [112, 17] on div "Clients ETOILE 21 - MB12401" at bounding box center [286, 14] width 528 height 12
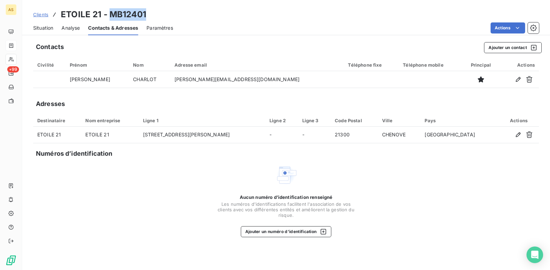
copy h3 "MB12401"
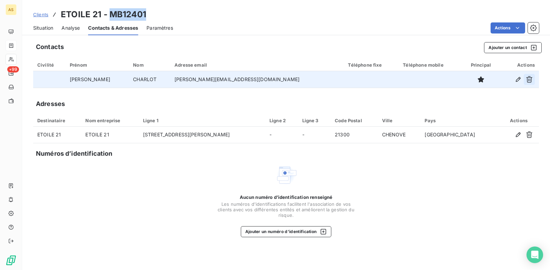
click at [439, 75] on button "button" at bounding box center [529, 79] width 11 height 11
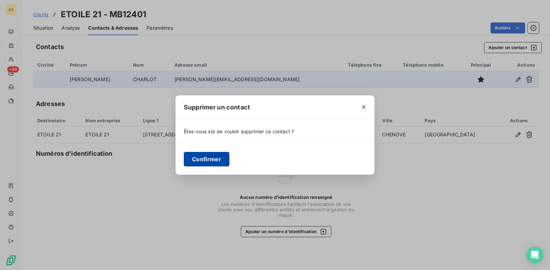
click at [206, 158] on button "Confirmer" at bounding box center [207, 159] width 46 height 15
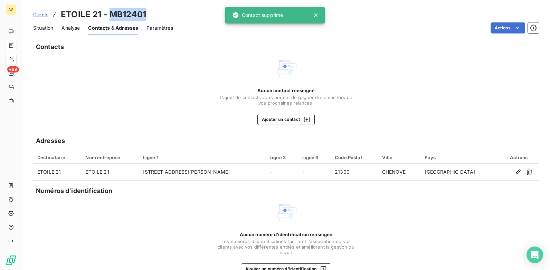
click at [37, 17] on span "Clients" at bounding box center [40, 15] width 15 height 6
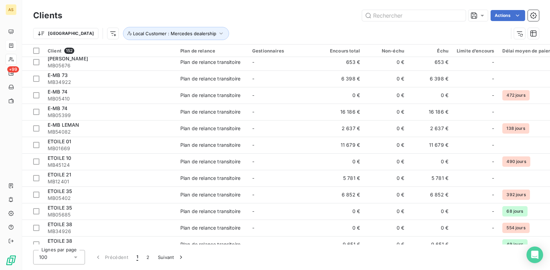
scroll to position [726, 0]
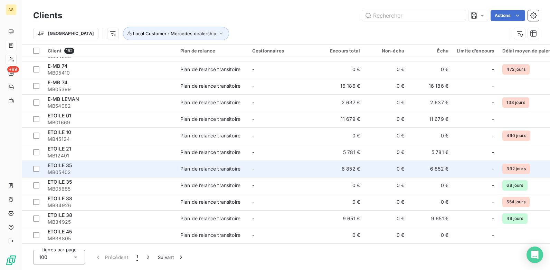
click at [115, 166] on div "ETOILE 35" at bounding box center [110, 165] width 124 height 7
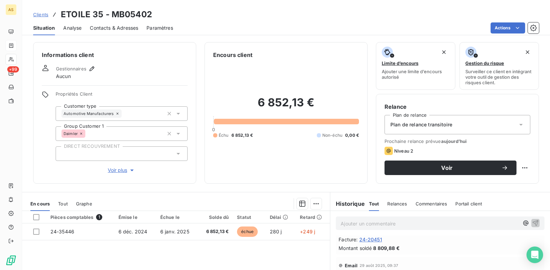
scroll to position [35, 0]
click at [115, 27] on span "Contacts & Adresses" at bounding box center [114, 28] width 48 height 7
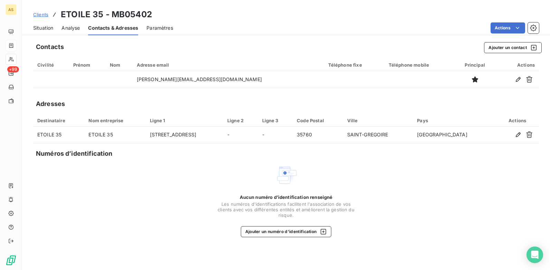
click at [49, 27] on span "Situation" at bounding box center [43, 28] width 20 height 7
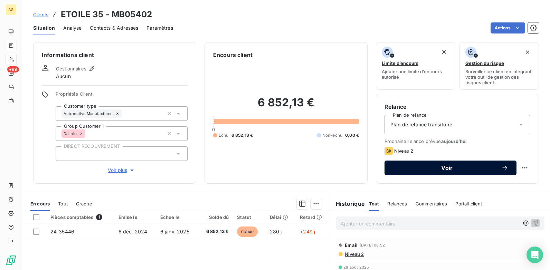
click at [399, 165] on div "Voir" at bounding box center [450, 168] width 115 height 7
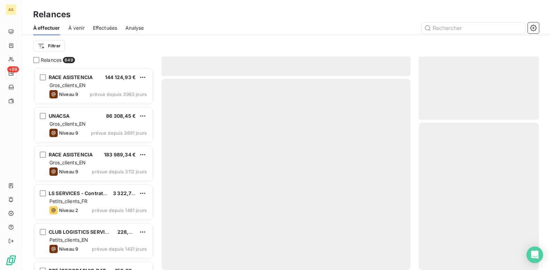
scroll to position [197, 115]
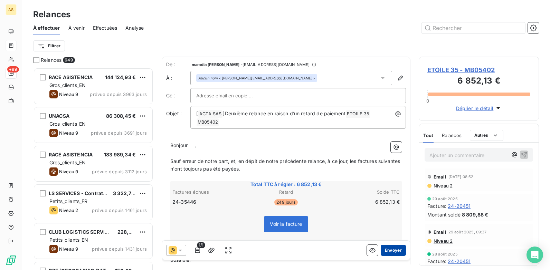
drag, startPoint x: 386, startPoint y: 240, endPoint x: 388, endPoint y: 247, distance: 7.1
click at [388, 208] on div "De : maradia [PERSON_NAME] - [EMAIL_ADDRESS][DOMAIN_NAME] À : Aucun nom <[PERSO…" at bounding box center [286, 161] width 249 height 208
click at [388, 208] on button "Envoyer" at bounding box center [393, 250] width 25 height 11
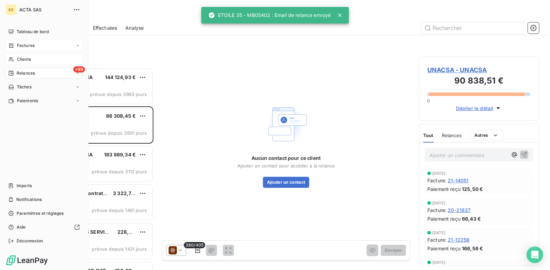
click at [19, 61] on span "Clients" at bounding box center [24, 59] width 14 height 6
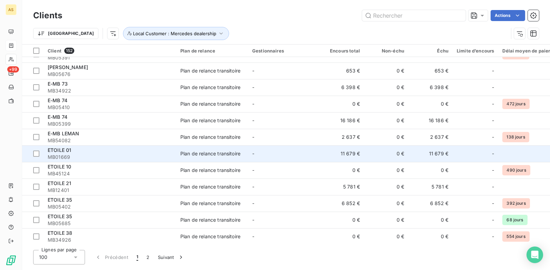
scroll to position [726, 0]
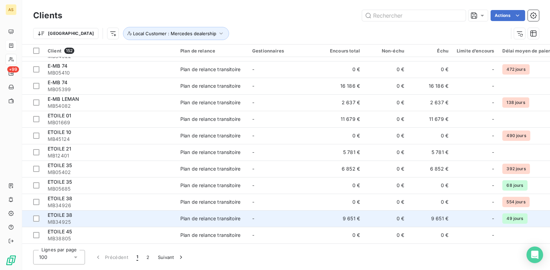
click at [53, 208] on span "MB34925" at bounding box center [110, 222] width 124 height 7
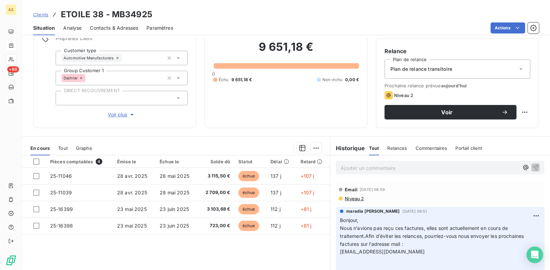
scroll to position [54, 0]
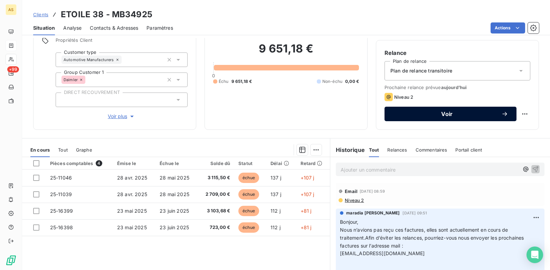
click at [416, 119] on button "Voir" at bounding box center [451, 114] width 132 height 15
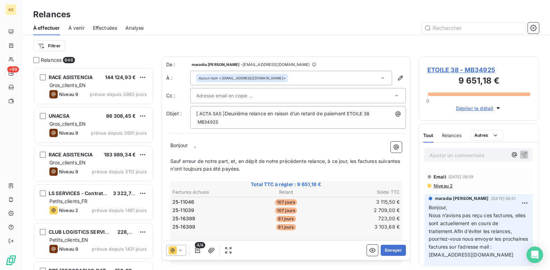
scroll to position [197, 115]
click at [391, 208] on button "Envoyer" at bounding box center [393, 250] width 25 height 11
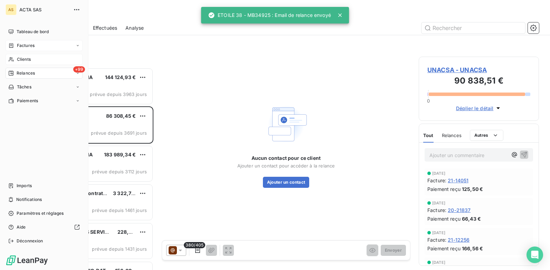
click at [22, 62] on span "Clients" at bounding box center [24, 59] width 14 height 6
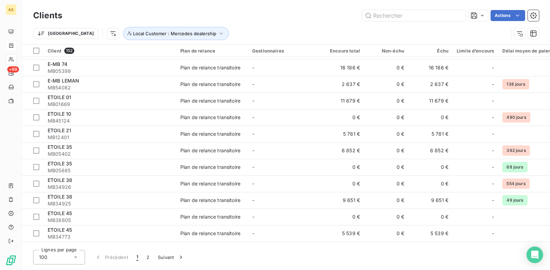
scroll to position [761, 0]
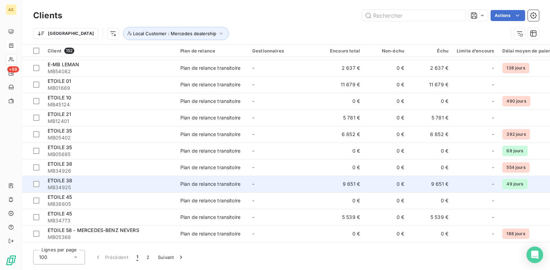
click at [157, 185] on span "MB34925" at bounding box center [110, 187] width 124 height 7
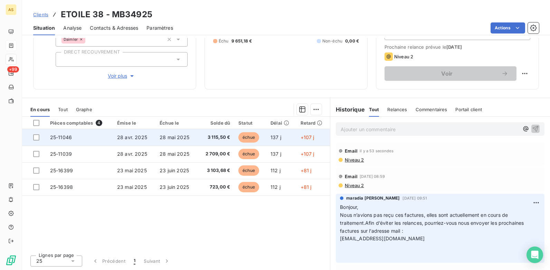
scroll to position [95, 0]
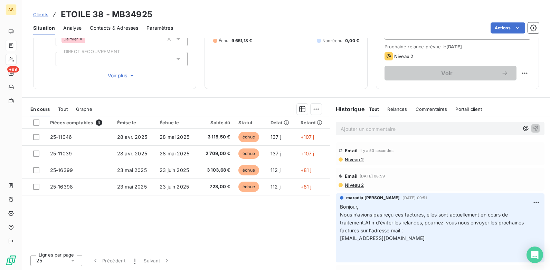
click at [113, 26] on span "Contacts & Adresses" at bounding box center [114, 28] width 48 height 7
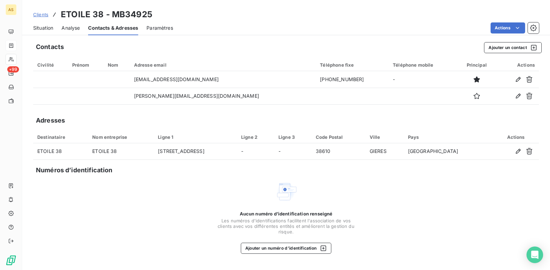
click at [44, 13] on span "Clients" at bounding box center [40, 15] width 15 height 6
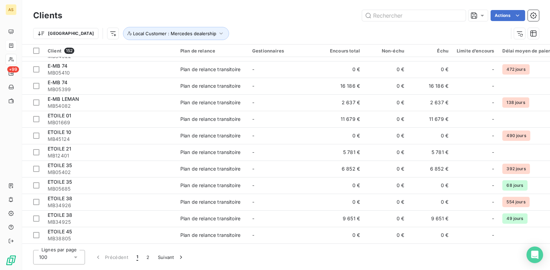
scroll to position [761, 0]
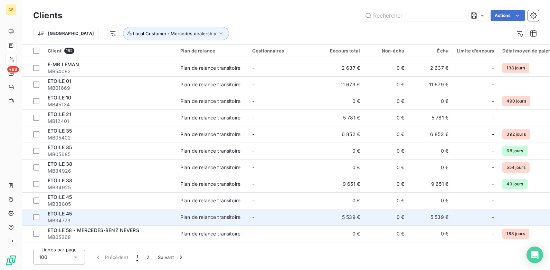
click at [131, 208] on div "ETOILE 45" at bounding box center [110, 214] width 124 height 7
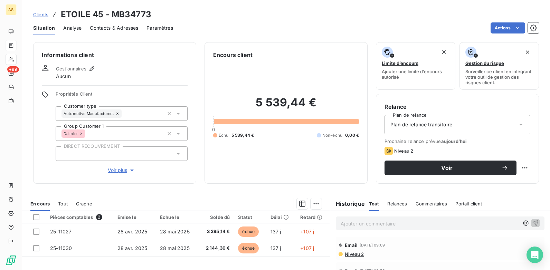
click at [114, 25] on span "Contacts & Adresses" at bounding box center [114, 28] width 48 height 7
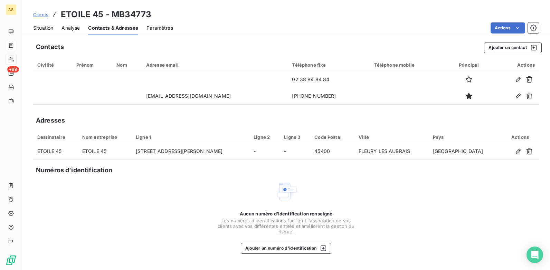
click at [37, 30] on span "Situation" at bounding box center [43, 28] width 20 height 7
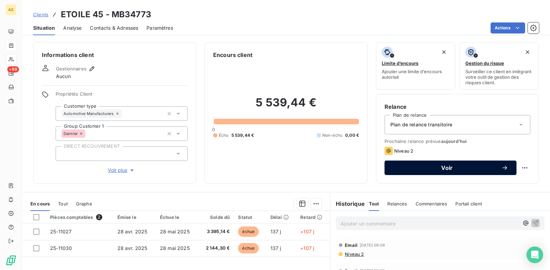
click at [417, 168] on span "Voir" at bounding box center [447, 168] width 109 height 6
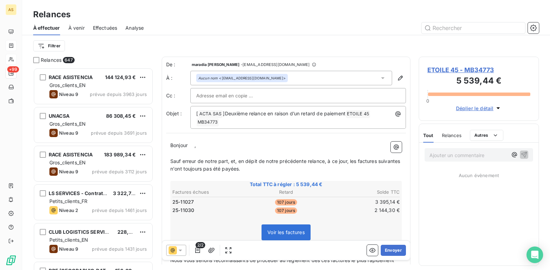
scroll to position [197, 115]
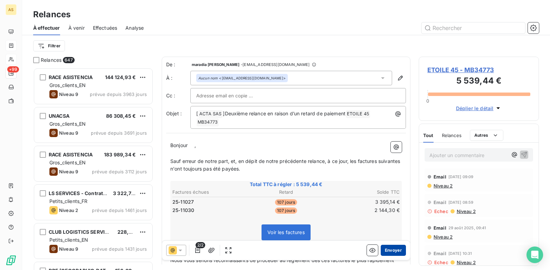
click at [383, 208] on button "Envoyer" at bounding box center [393, 250] width 25 height 11
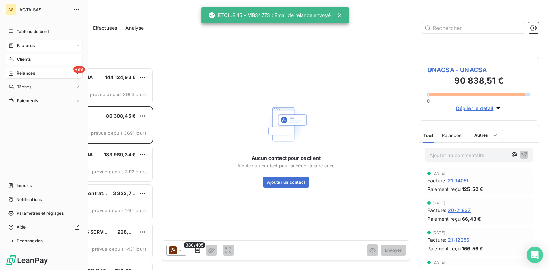
click at [21, 58] on span "Clients" at bounding box center [24, 59] width 14 height 6
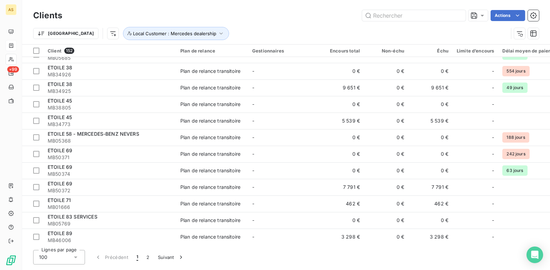
scroll to position [864, 0]
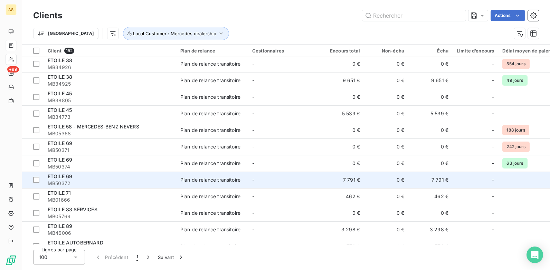
click at [153, 185] on span "MB50372" at bounding box center [110, 183] width 124 height 7
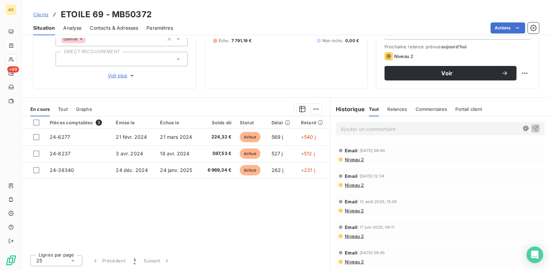
click at [132, 28] on span "Contacts & Adresses" at bounding box center [114, 28] width 48 height 7
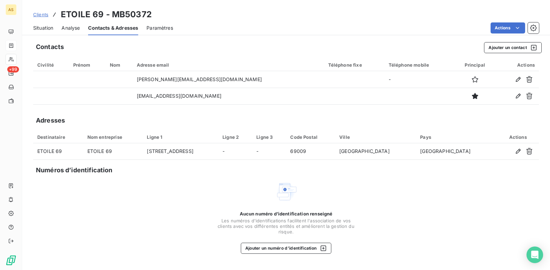
click at [47, 27] on span "Situation" at bounding box center [43, 28] width 20 height 7
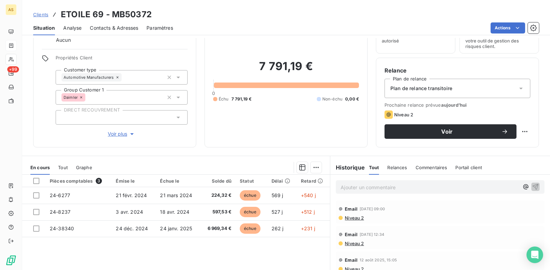
scroll to position [69, 0]
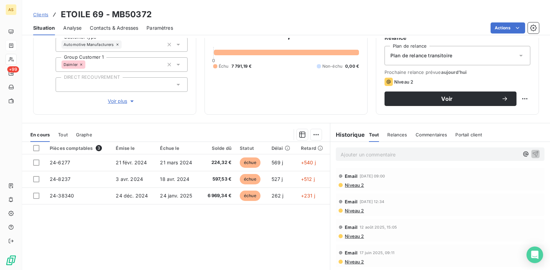
click at [353, 187] on span "Niveau 2" at bounding box center [354, 186] width 20 height 6
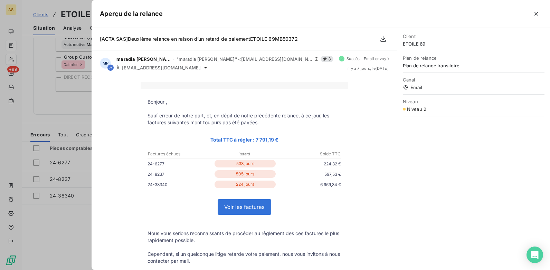
click at [75, 208] on div at bounding box center [275, 135] width 550 height 270
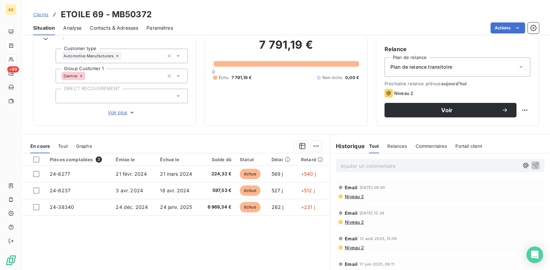
scroll to position [0, 0]
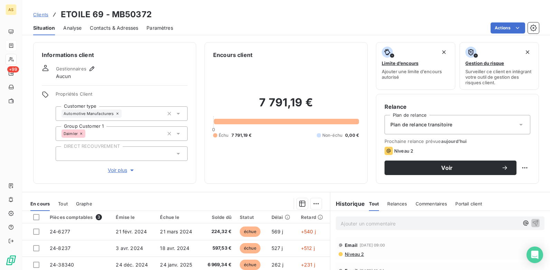
click at [113, 28] on span "Contacts & Adresses" at bounding box center [114, 28] width 48 height 7
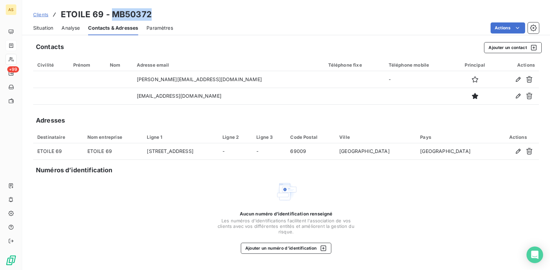
drag, startPoint x: 150, startPoint y: 13, endPoint x: 113, endPoint y: 16, distance: 37.8
click at [113, 16] on div "Clients ETOILE 69 - MB50372" at bounding box center [286, 14] width 528 height 12
copy h3 "MB50372"
click at [47, 28] on span "Situation" at bounding box center [43, 28] width 20 height 7
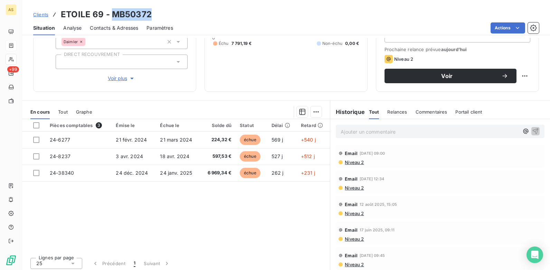
scroll to position [95, 0]
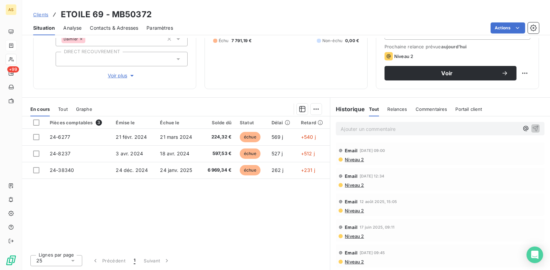
click at [344, 208] on div "Email [DATE] 15:05 Niveau 2" at bounding box center [440, 205] width 209 height 23
click at [346, 208] on span "Niveau 2" at bounding box center [354, 211] width 20 height 6
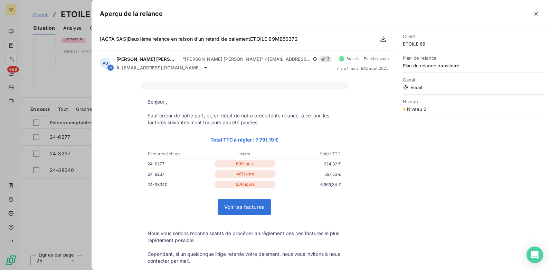
click at [71, 201] on div at bounding box center [275, 135] width 550 height 270
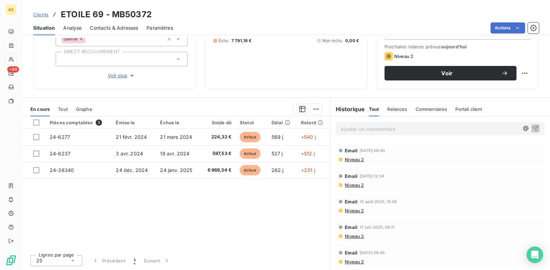
click at [348, 182] on div "Email [DATE] 12:34 Niveau 2" at bounding box center [440, 179] width 203 height 17
click at [347, 183] on span "Niveau 2" at bounding box center [354, 186] width 20 height 6
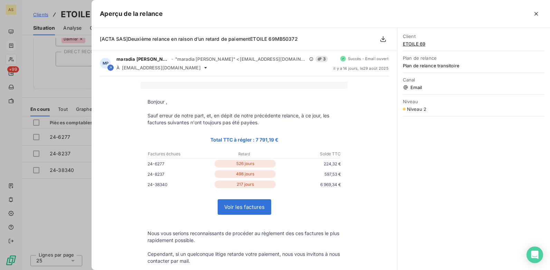
click at [60, 196] on div at bounding box center [275, 135] width 550 height 270
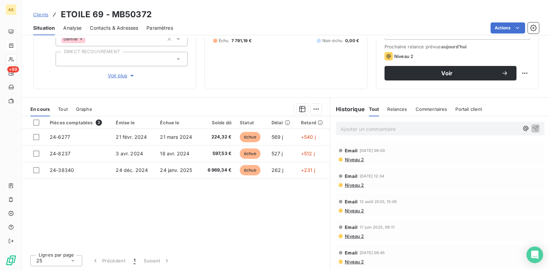
click at [348, 161] on span "Niveau 2" at bounding box center [354, 160] width 20 height 6
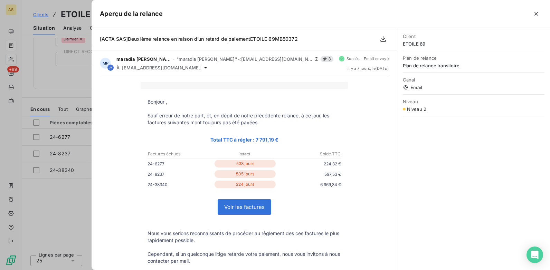
click at [57, 204] on div at bounding box center [275, 135] width 550 height 270
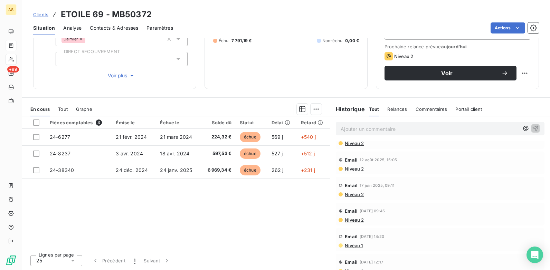
scroll to position [69, 0]
click at [354, 194] on span "Niveau 2" at bounding box center [354, 193] width 20 height 6
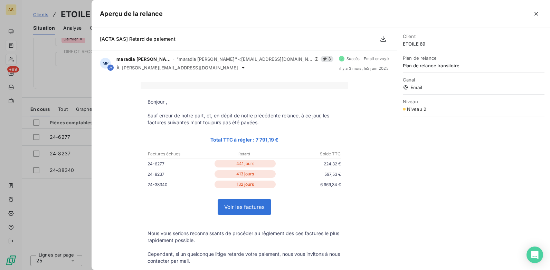
click at [73, 208] on div at bounding box center [275, 135] width 550 height 270
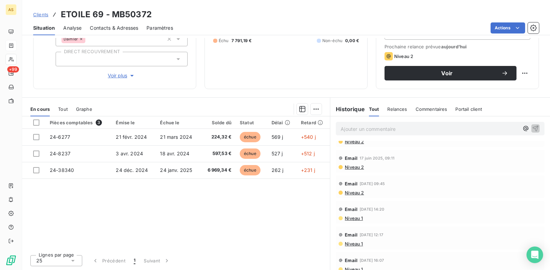
click at [106, 28] on span "Contacts & Adresses" at bounding box center [114, 28] width 48 height 7
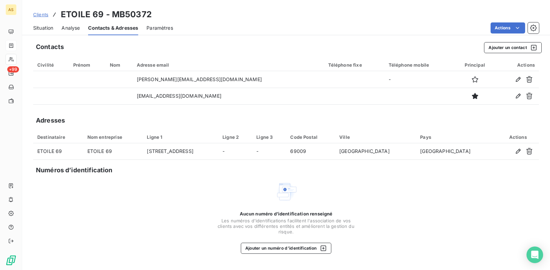
click at [39, 28] on span "Situation" at bounding box center [43, 28] width 20 height 7
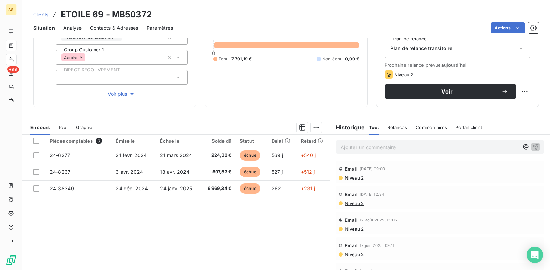
scroll to position [60, 0]
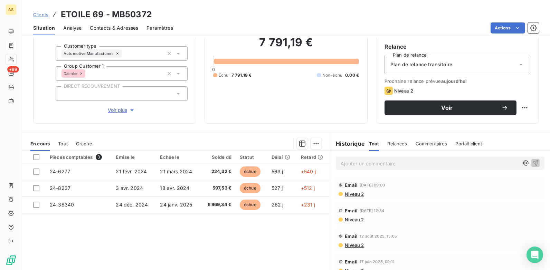
click at [116, 29] on span "Contacts & Adresses" at bounding box center [114, 28] width 48 height 7
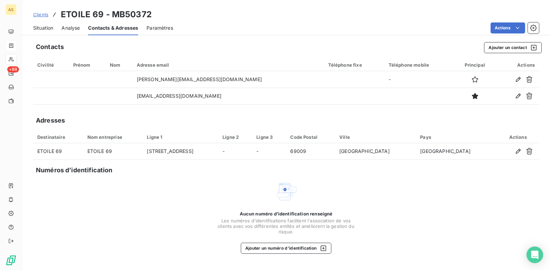
click at [45, 26] on span "Situation" at bounding box center [43, 28] width 20 height 7
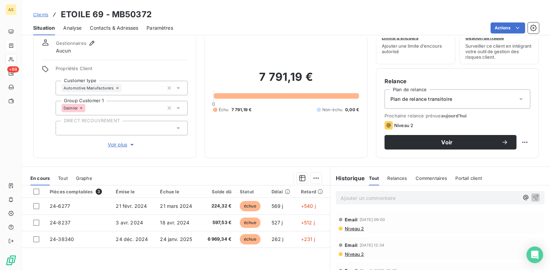
scroll to position [0, 0]
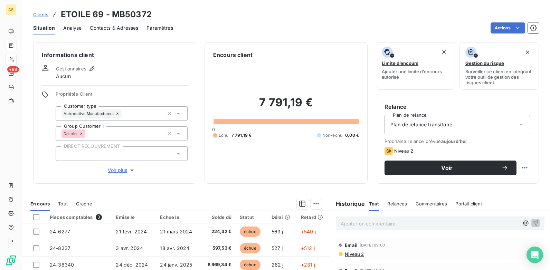
click at [122, 30] on span "Contacts & Adresses" at bounding box center [114, 28] width 48 height 7
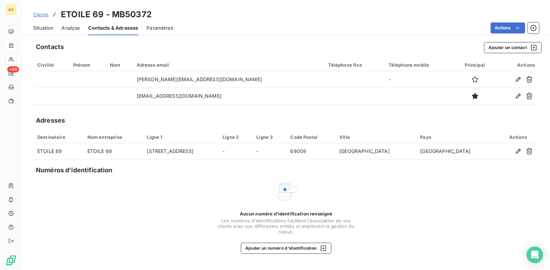
click at [39, 30] on span "Situation" at bounding box center [43, 28] width 20 height 7
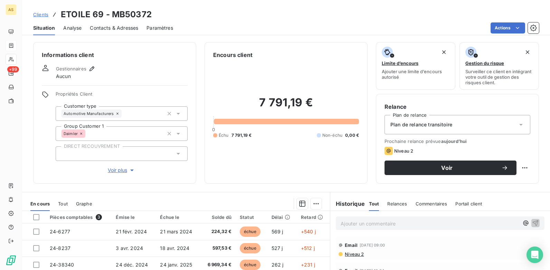
click at [106, 30] on span "Contacts & Adresses" at bounding box center [114, 28] width 48 height 7
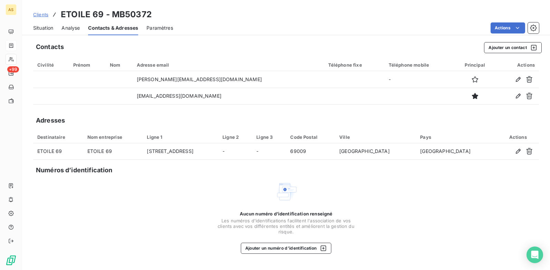
click at [40, 31] on span "Situation" at bounding box center [43, 28] width 20 height 7
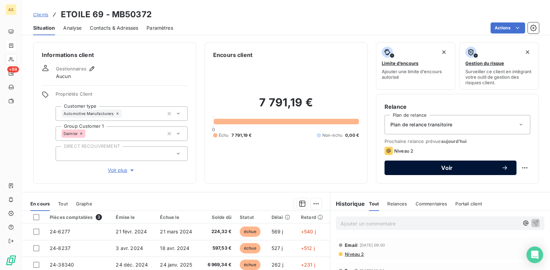
click at [407, 172] on button "Voir" at bounding box center [451, 168] width 132 height 15
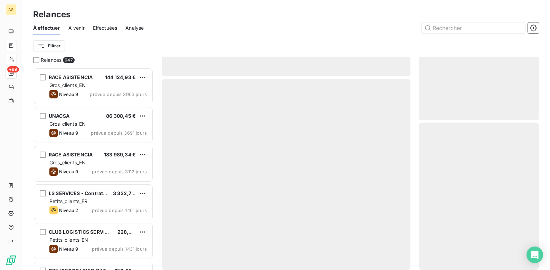
scroll to position [197, 115]
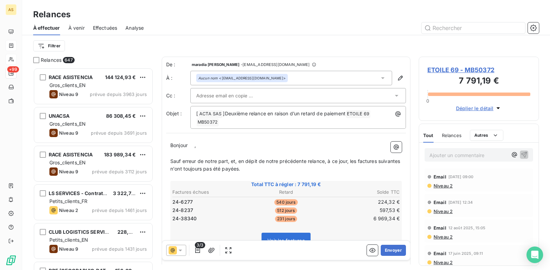
click at [393, 97] on icon at bounding box center [396, 95] width 7 height 7
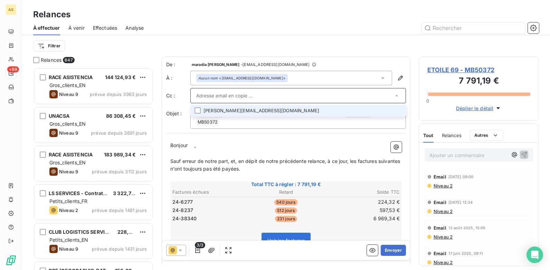
click at [201, 110] on li "[PERSON_NAME][EMAIL_ADDRESS][DOMAIN_NAME]" at bounding box center [298, 111] width 216 height 12
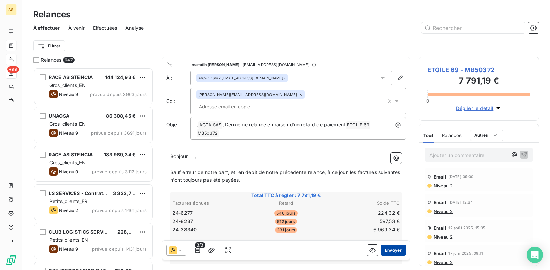
click at [389, 208] on button "Envoyer" at bounding box center [393, 250] width 25 height 11
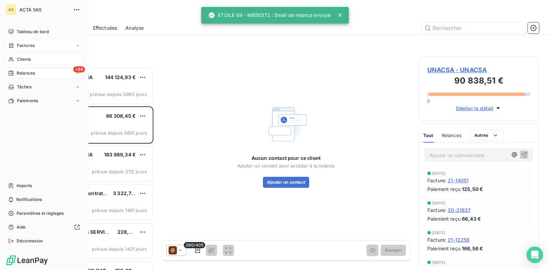
click at [19, 57] on span "Clients" at bounding box center [24, 59] width 14 height 6
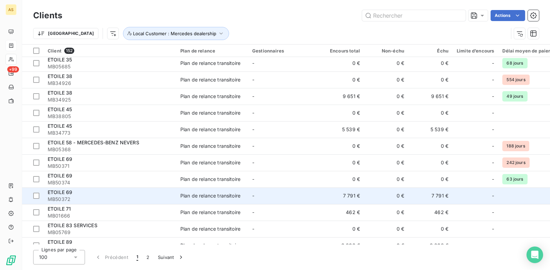
scroll to position [864, 0]
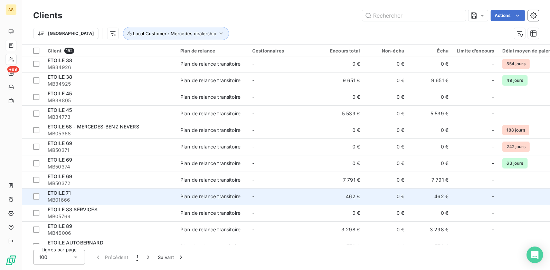
click at [202, 198] on div "Plan de relance transitoire" at bounding box center [210, 196] width 60 height 7
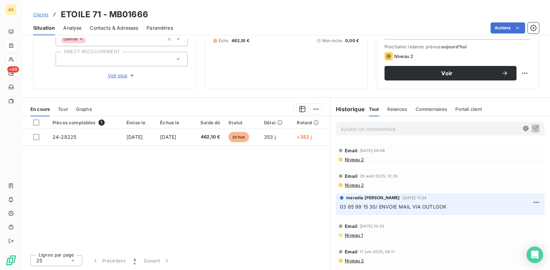
click at [108, 25] on span "Contacts & Adresses" at bounding box center [114, 28] width 48 height 7
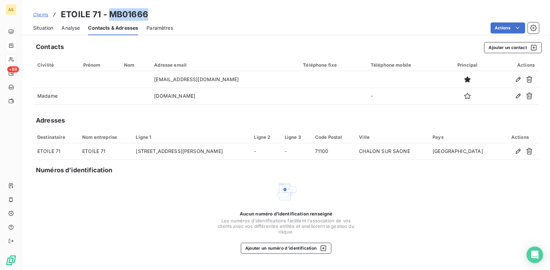
drag, startPoint x: 149, startPoint y: 13, endPoint x: 110, endPoint y: 17, distance: 39.2
click at [110, 17] on div "Clients ETOILE 71 - MB01666" at bounding box center [286, 14] width 528 height 12
copy h3 "MB01666"
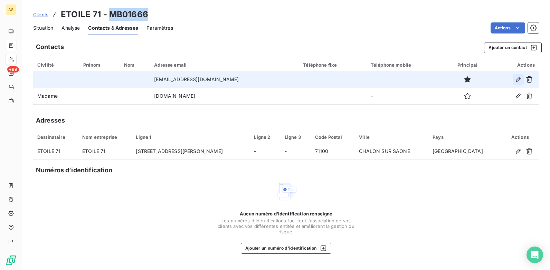
click at [439, 81] on icon "button" at bounding box center [518, 79] width 7 height 7
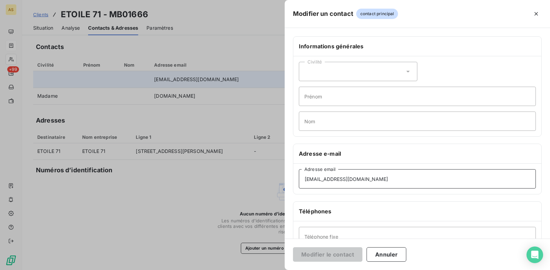
drag, startPoint x: 401, startPoint y: 181, endPoint x: 300, endPoint y: 175, distance: 101.5
click at [300, 175] on input "[EMAIL_ADDRESS][DOMAIN_NAME]" at bounding box center [417, 178] width 237 height 19
click at [260, 197] on div at bounding box center [275, 135] width 550 height 270
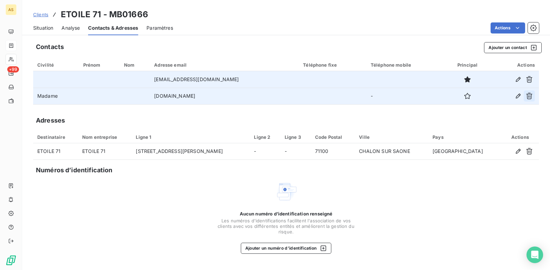
click at [439, 95] on icon "button" at bounding box center [529, 96] width 7 height 7
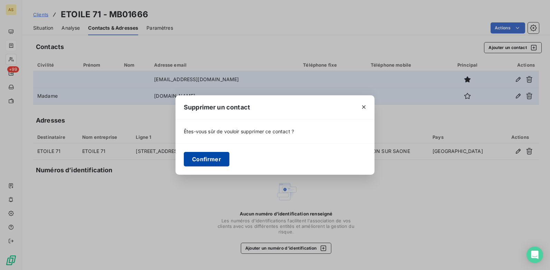
click at [205, 160] on button "Confirmer" at bounding box center [207, 159] width 46 height 15
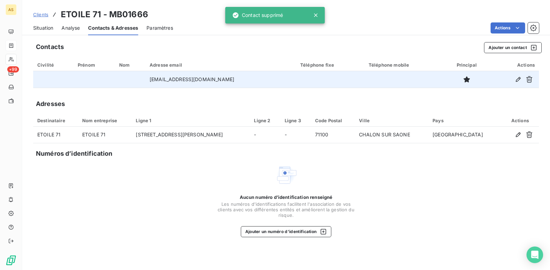
click at [49, 29] on span "Situation" at bounding box center [43, 28] width 20 height 7
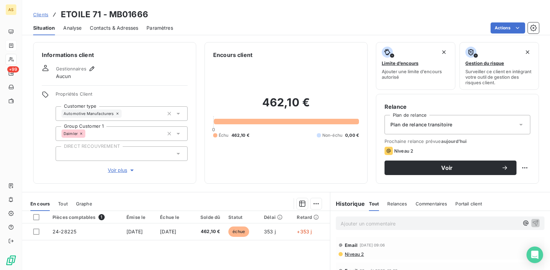
click at [355, 208] on span "Niveau 2" at bounding box center [354, 255] width 20 height 6
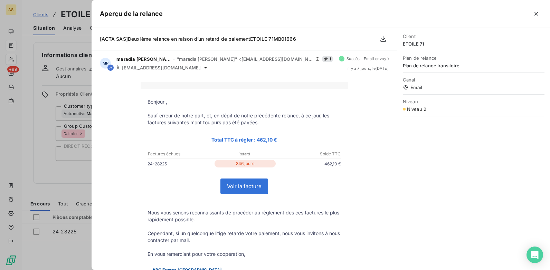
click at [68, 208] on div at bounding box center [275, 135] width 550 height 270
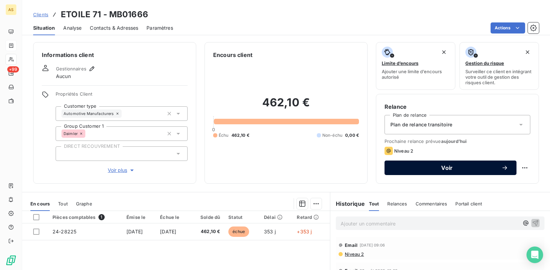
click at [420, 170] on span "Voir" at bounding box center [447, 168] width 109 height 6
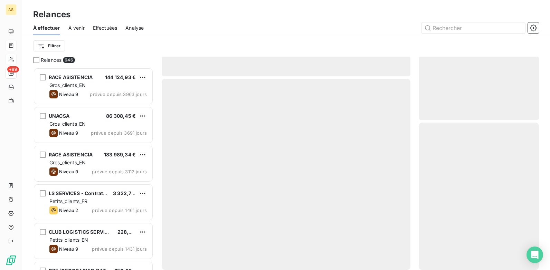
scroll to position [197, 115]
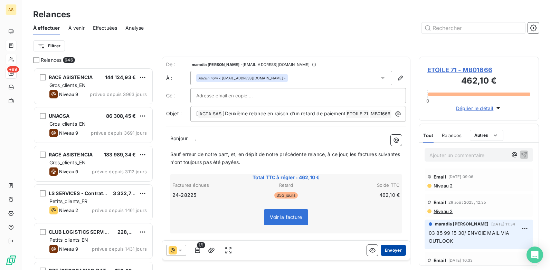
click at [382, 208] on button "Envoyer" at bounding box center [393, 250] width 25 height 11
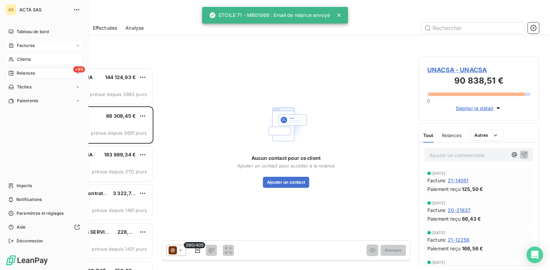
click at [24, 59] on span "Clients" at bounding box center [24, 59] width 14 height 6
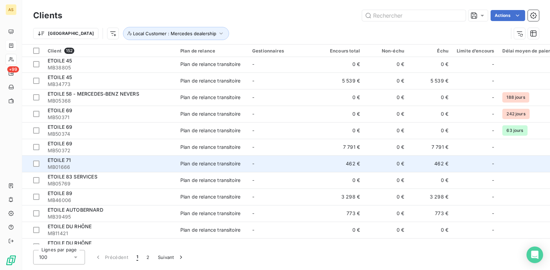
scroll to position [899, 0]
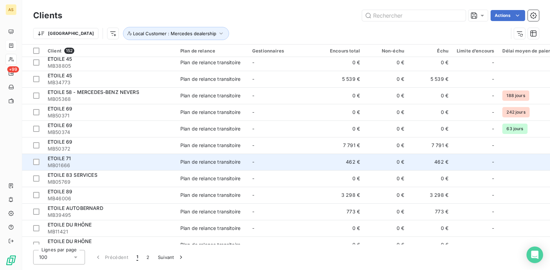
click at [290, 161] on td "-" at bounding box center [284, 162] width 72 height 17
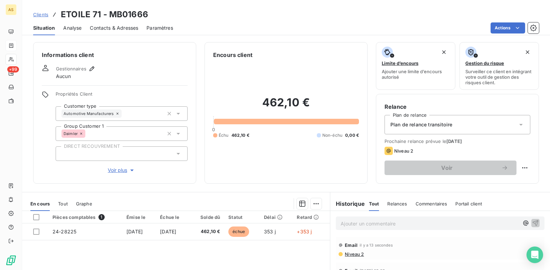
click at [94, 28] on span "Contacts & Adresses" at bounding box center [114, 28] width 48 height 7
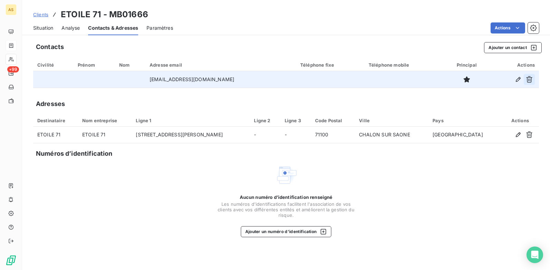
click at [439, 78] on icon "button" at bounding box center [529, 79] width 7 height 7
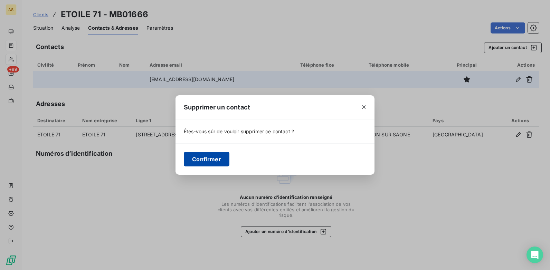
click at [201, 158] on button "Confirmer" at bounding box center [207, 159] width 46 height 15
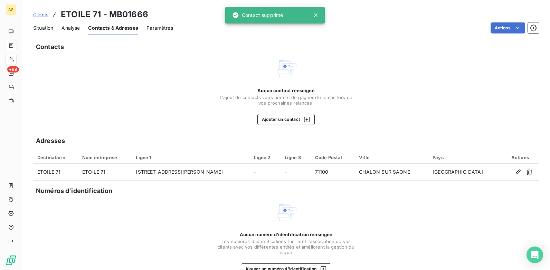
click at [33, 14] on div "Clients ETOILE 71 - MB01666" at bounding box center [286, 14] width 528 height 12
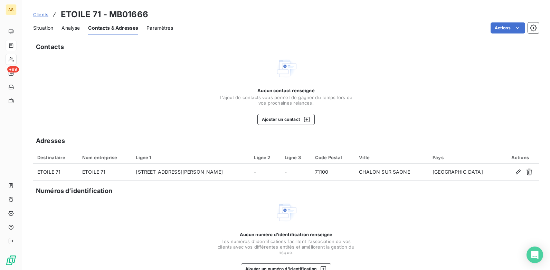
click at [39, 15] on span "Clients" at bounding box center [40, 15] width 15 height 6
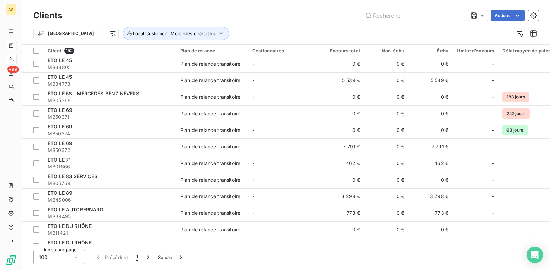
scroll to position [899, 0]
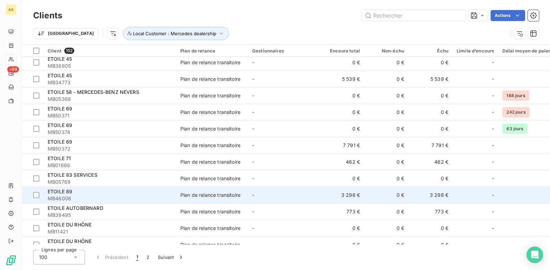
click at [186, 199] on td "Plan de relance transitoire" at bounding box center [212, 195] width 72 height 17
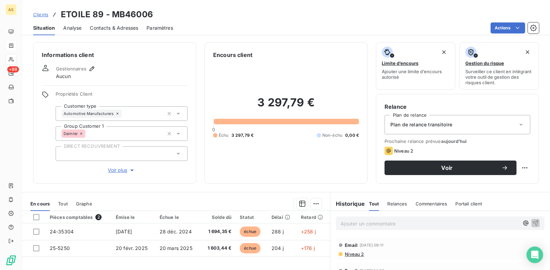
click at [114, 25] on span "Contacts & Adresses" at bounding box center [114, 28] width 48 height 7
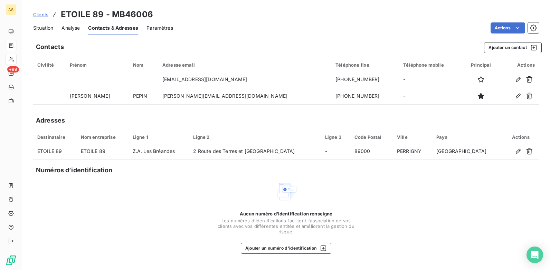
click at [51, 28] on span "Situation" at bounding box center [43, 28] width 20 height 7
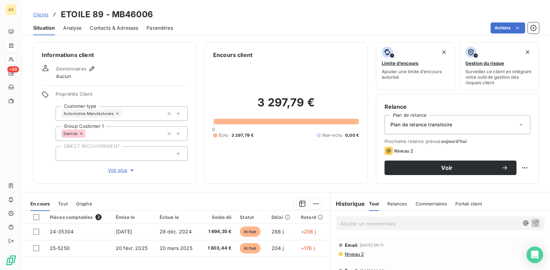
click at [109, 31] on span "Contacts & Adresses" at bounding box center [114, 28] width 48 height 7
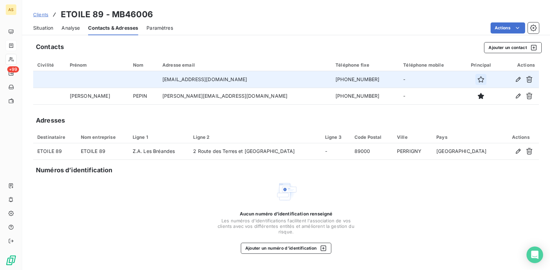
click at [439, 81] on icon "button" at bounding box center [481, 79] width 7 height 7
click at [38, 29] on span "Situation" at bounding box center [43, 28] width 20 height 7
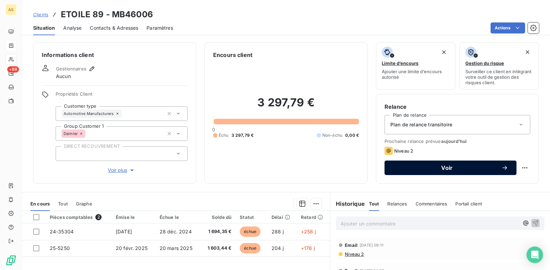
click at [426, 165] on div "Voir" at bounding box center [450, 168] width 115 height 7
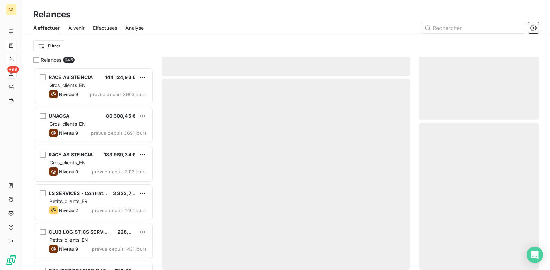
scroll to position [197, 115]
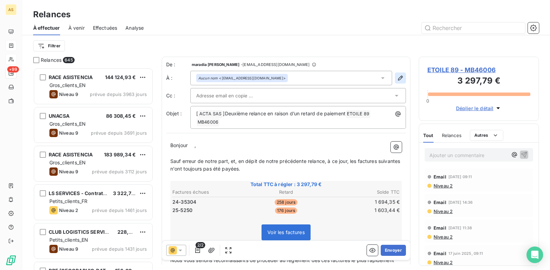
click at [395, 82] on button "button" at bounding box center [400, 78] width 11 height 11
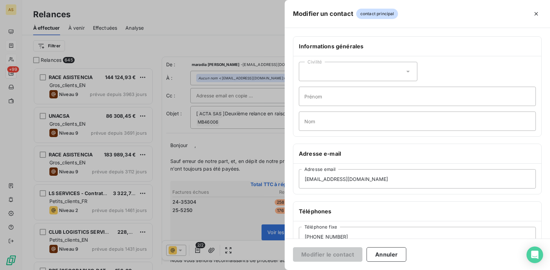
click at [172, 130] on div at bounding box center [275, 135] width 550 height 270
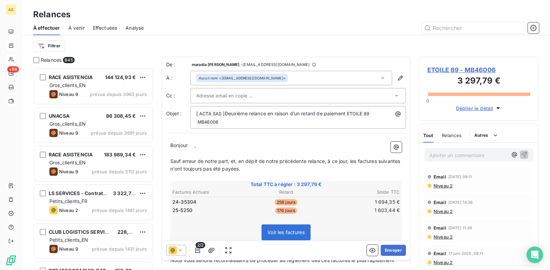
click at [393, 96] on icon at bounding box center [396, 95] width 7 height 7
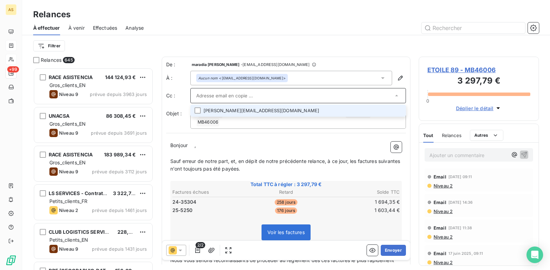
click at [251, 114] on li "[PERSON_NAME][EMAIL_ADDRESS][DOMAIN_NAME]" at bounding box center [298, 111] width 216 height 12
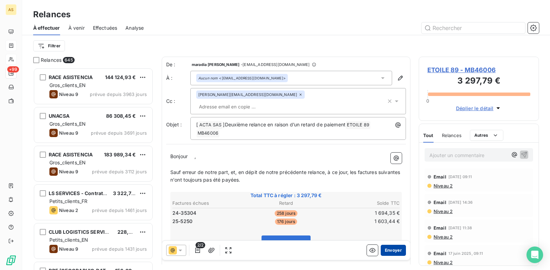
click at [384, 208] on button "Envoyer" at bounding box center [393, 250] width 25 height 11
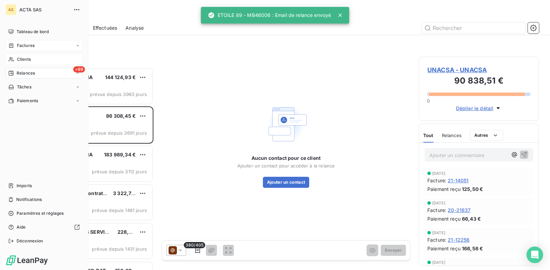
click at [26, 59] on span "Clients" at bounding box center [24, 59] width 14 height 6
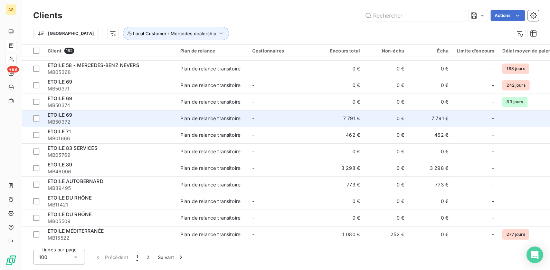
scroll to position [933, 0]
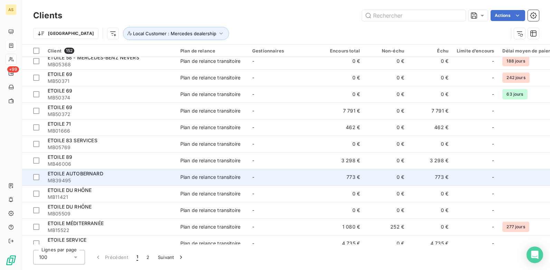
click at [319, 181] on td "-" at bounding box center [284, 177] width 72 height 17
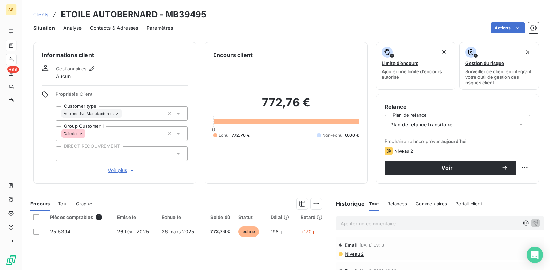
click at [110, 28] on span "Contacts & Adresses" at bounding box center [114, 28] width 48 height 7
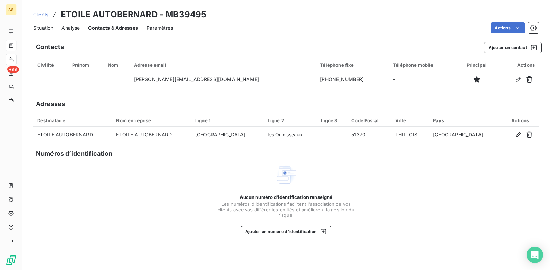
click at [313, 182] on div "Aucun numéro d’identification renseigné Les numéros d'identifications faciliten…" at bounding box center [286, 200] width 138 height 73
click at [37, 26] on span "Situation" at bounding box center [43, 28] width 20 height 7
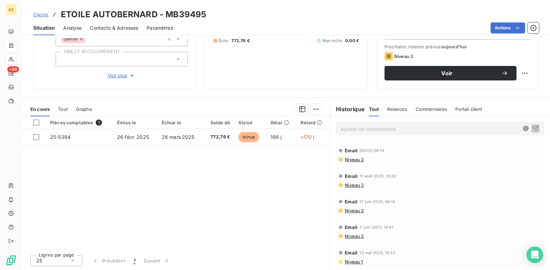
click at [124, 26] on span "Contacts & Adresses" at bounding box center [114, 28] width 48 height 7
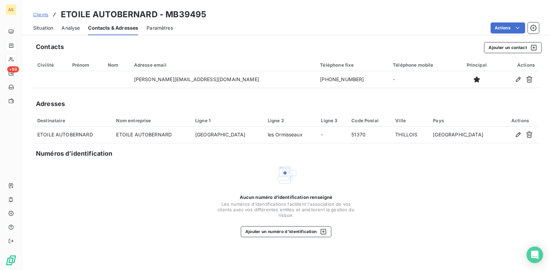
click at [44, 28] on span "Situation" at bounding box center [43, 28] width 20 height 7
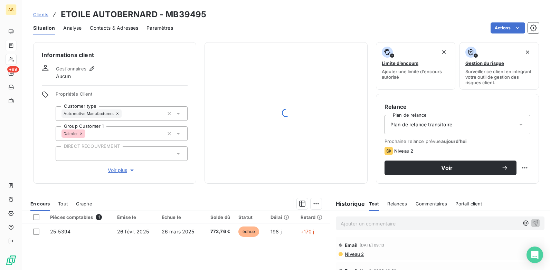
click at [358, 208] on p "Ajouter un commentaire ﻿" at bounding box center [430, 224] width 178 height 9
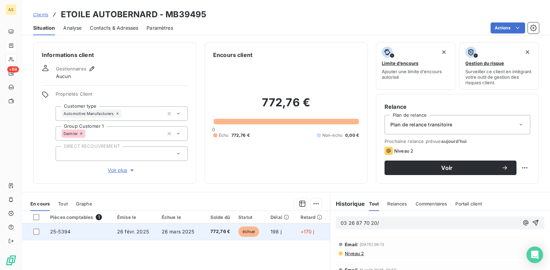
click at [160, 208] on td "26 mars 2025" at bounding box center [181, 232] width 46 height 17
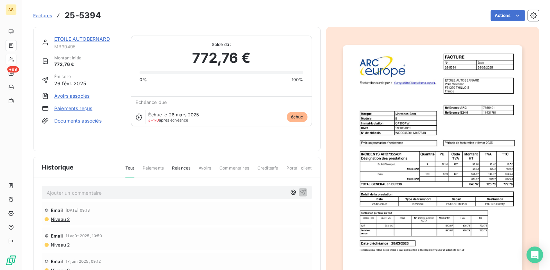
click at [402, 158] on img "button" at bounding box center [433, 172] width 180 height 254
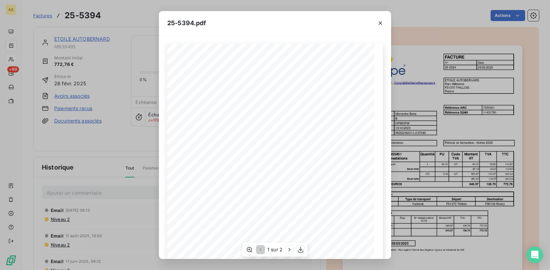
click at [229, 167] on div "FACTURE N° Date 25-5394 [DATE] ETOILE AUTOBERNARD [GEOGRAPHIC_DATA] F51370 THIL…" at bounding box center [275, 190] width 216 height 293
drag, startPoint x: 235, startPoint y: 168, endPoint x: 221, endPoint y: 168, distance: 14.5
click at [221, 168] on span "INCIDENTS ARC7355401" at bounding box center [216, 169] width 47 height 4
click at [439, 109] on div "25-5394.pdf FACTURE N° Date 25-5394 [DATE] ETOILE AUTOBERNARD [GEOGRAPHIC_DATA]…" at bounding box center [275, 135] width 550 height 270
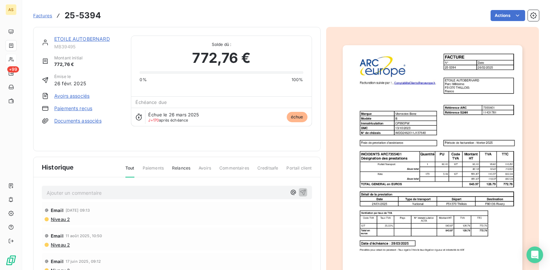
click at [423, 133] on img "button" at bounding box center [433, 172] width 180 height 254
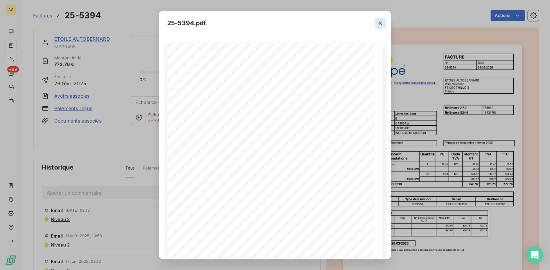
click at [381, 25] on icon "button" at bounding box center [380, 23] width 7 height 7
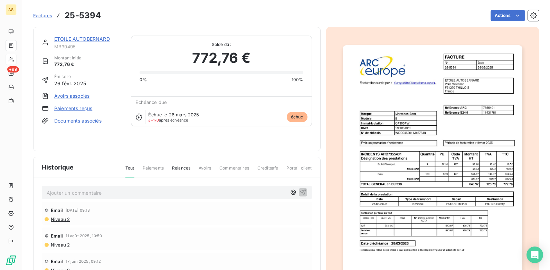
click at [81, 40] on link "ETOILE AUTOBERNARD" at bounding box center [82, 39] width 56 height 6
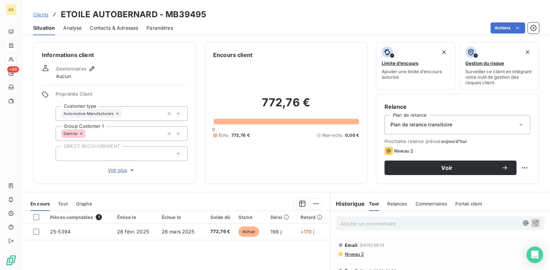
click at [341, 208] on p "Ajouter un commentaire ﻿" at bounding box center [430, 224] width 178 height 9
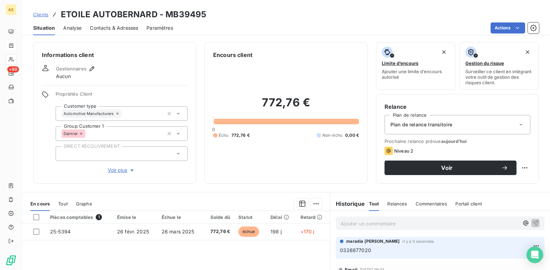
click at [368, 208] on p "0326877020" at bounding box center [440, 251] width 201 height 8
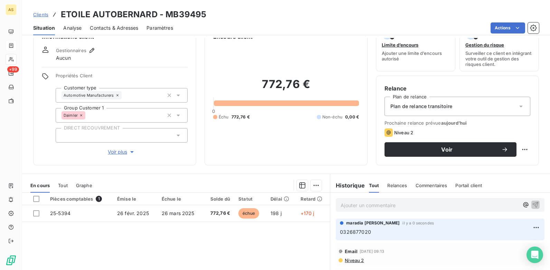
scroll to position [35, 0]
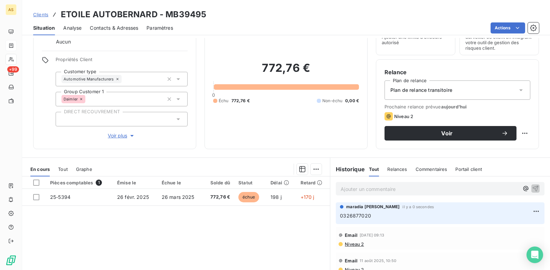
click at [373, 208] on span "maradia [PERSON_NAME]" at bounding box center [373, 207] width 54 height 6
click at [371, 208] on p "0326877020" at bounding box center [440, 216] width 201 height 8
click at [439, 208] on html "AS +99 Clients ETOILE AUTOBERNARD - MB39495 Situation Analyse Contacts & Adress…" at bounding box center [275, 135] width 550 height 270
click at [439, 208] on div "Editer" at bounding box center [509, 226] width 39 height 11
click at [44, 17] on span "Clients" at bounding box center [40, 15] width 15 height 6
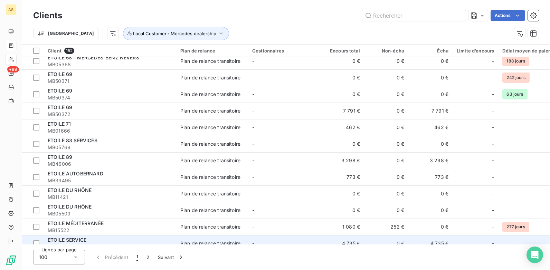
scroll to position [968, 0]
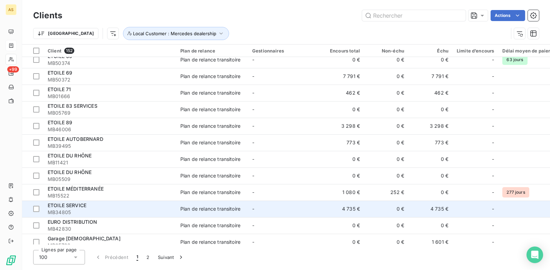
click at [179, 205] on td "Plan de relance transitoire" at bounding box center [212, 209] width 72 height 17
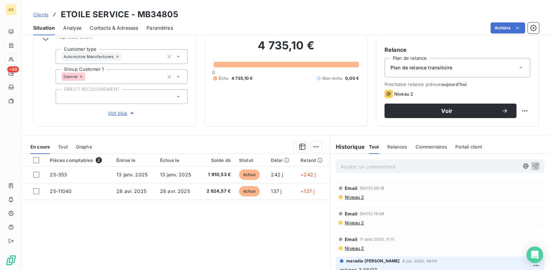
scroll to position [95, 0]
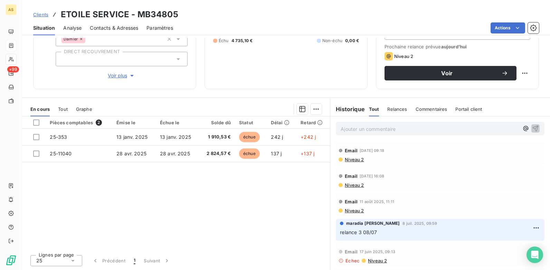
drag, startPoint x: 168, startPoint y: 112, endPoint x: 170, endPoint y: 121, distance: 8.9
click at [169, 119] on div "Informations client Gestionnaires Aucun Propriétés Client Customer type Automot…" at bounding box center [286, 154] width 528 height 232
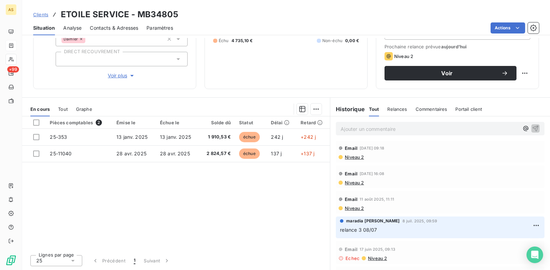
scroll to position [0, 0]
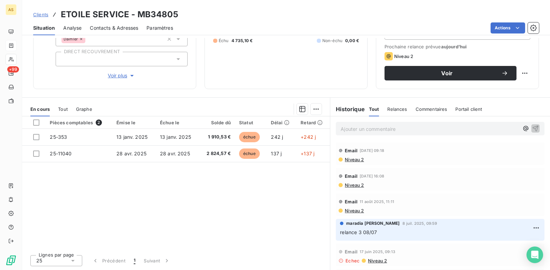
click at [109, 29] on span "Contacts & Adresses" at bounding box center [114, 28] width 48 height 7
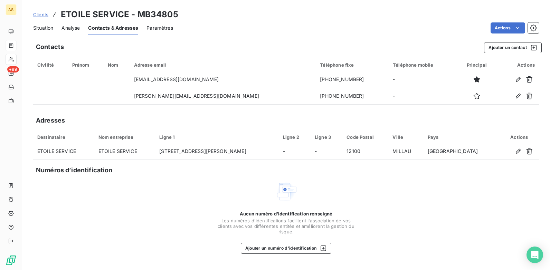
click at [41, 29] on span "Situation" at bounding box center [43, 28] width 20 height 7
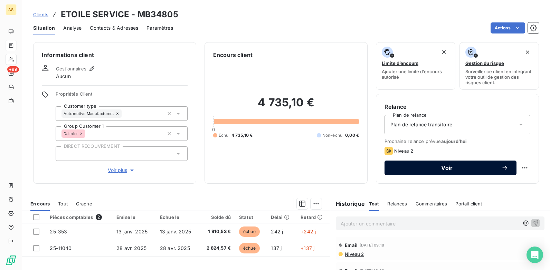
click at [426, 171] on div "Voir" at bounding box center [450, 168] width 115 height 7
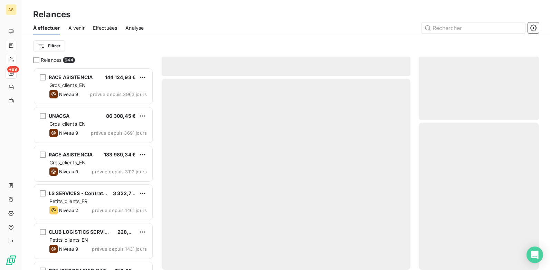
scroll to position [197, 115]
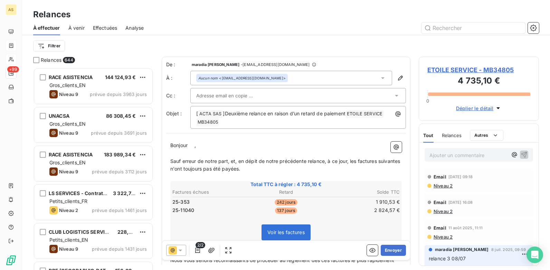
click at [393, 96] on icon at bounding box center [396, 95] width 7 height 7
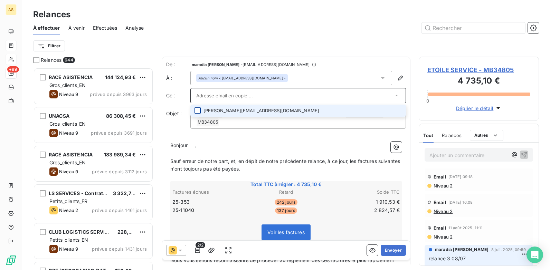
click at [197, 108] on div at bounding box center [198, 111] width 6 height 6
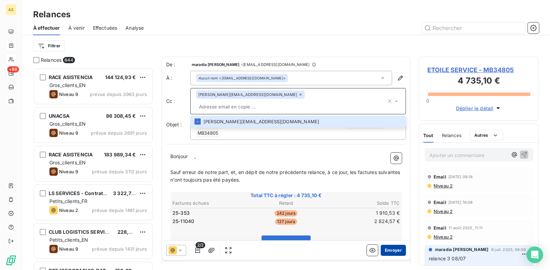
click at [385, 208] on button "Envoyer" at bounding box center [393, 250] width 25 height 11
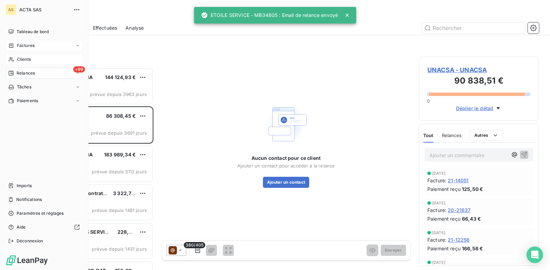
click at [24, 61] on span "Clients" at bounding box center [24, 59] width 14 height 6
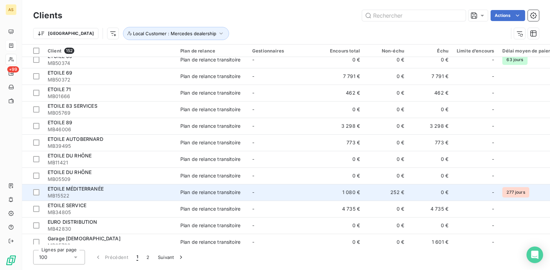
scroll to position [1003, 0]
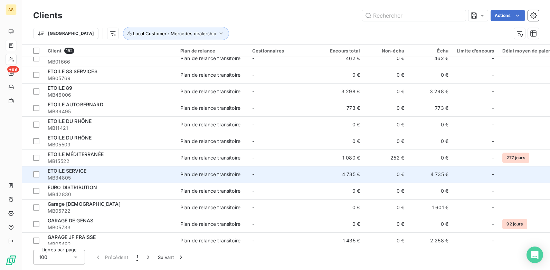
click at [215, 180] on td "Plan de relance transitoire" at bounding box center [212, 174] width 72 height 17
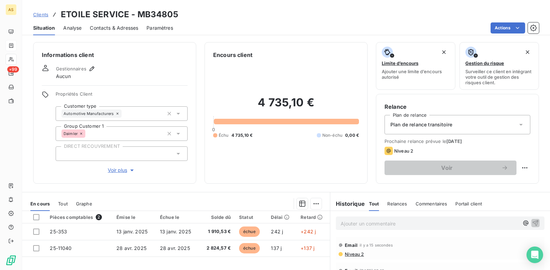
click at [37, 16] on span "Clients" at bounding box center [40, 15] width 15 height 6
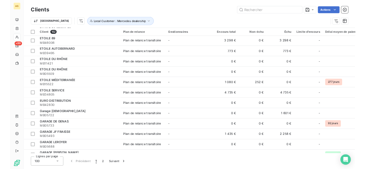
scroll to position [1025, 0]
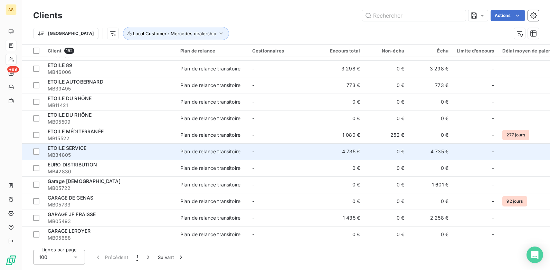
click at [438, 153] on td "4 735 €" at bounding box center [431, 151] width 44 height 17
